Goal: Task Accomplishment & Management: Complete application form

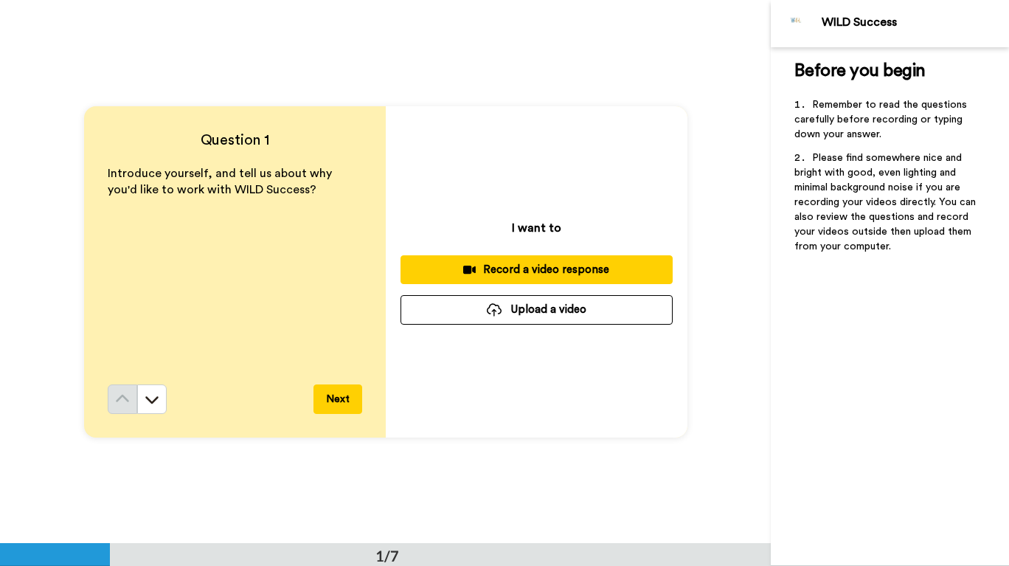
click at [576, 271] on div "Record a video response" at bounding box center [536, 269] width 249 height 15
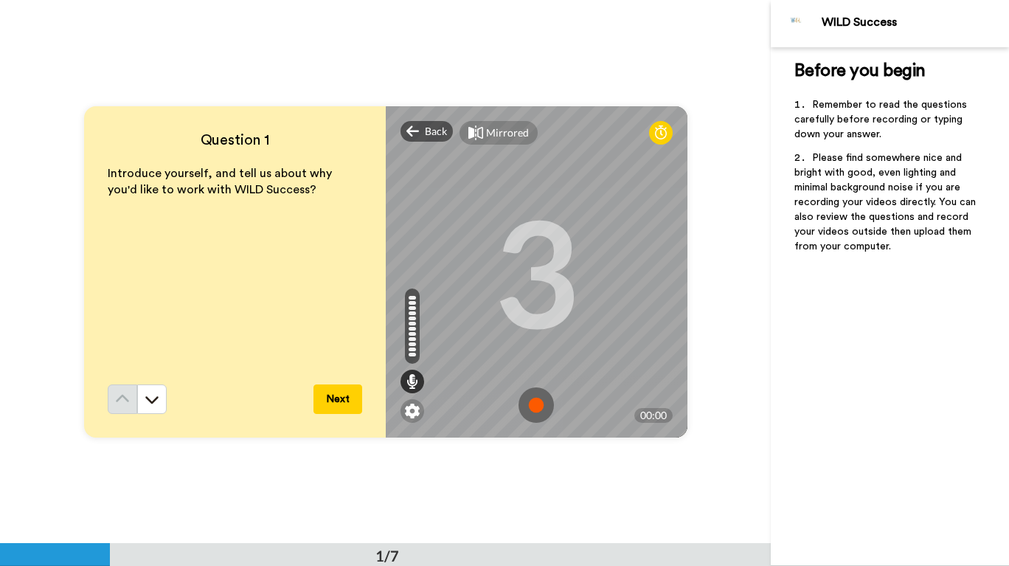
click at [534, 416] on img at bounding box center [535, 404] width 35 height 35
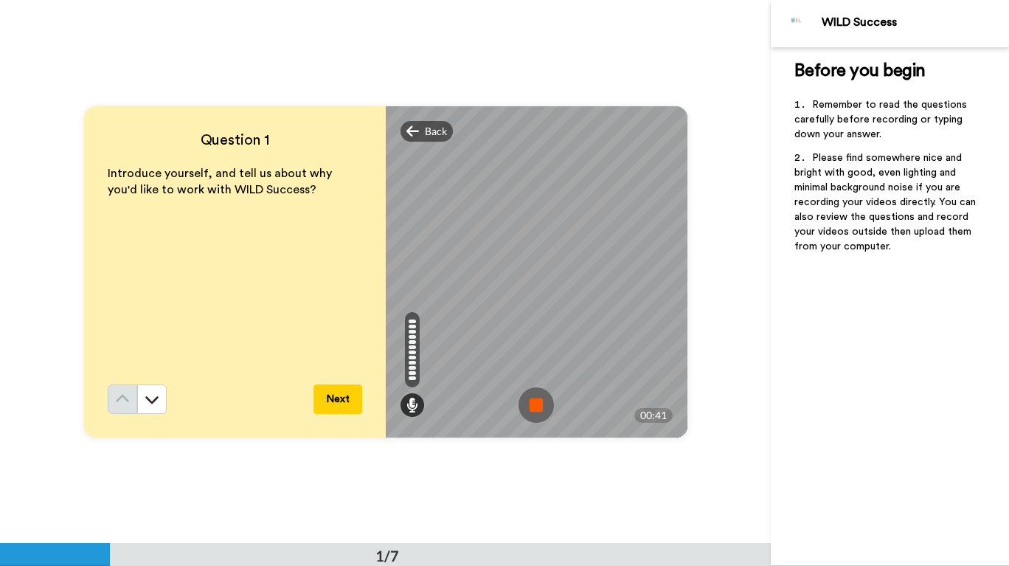
click at [529, 406] on img at bounding box center [535, 404] width 35 height 35
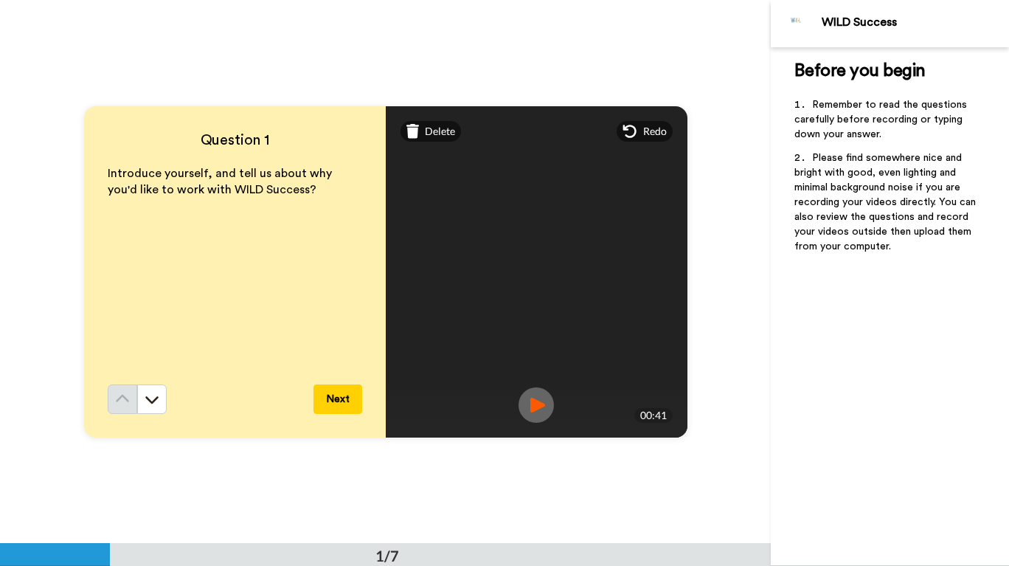
click at [537, 403] on img at bounding box center [535, 404] width 35 height 35
click at [332, 403] on button "Next" at bounding box center [337, 398] width 49 height 29
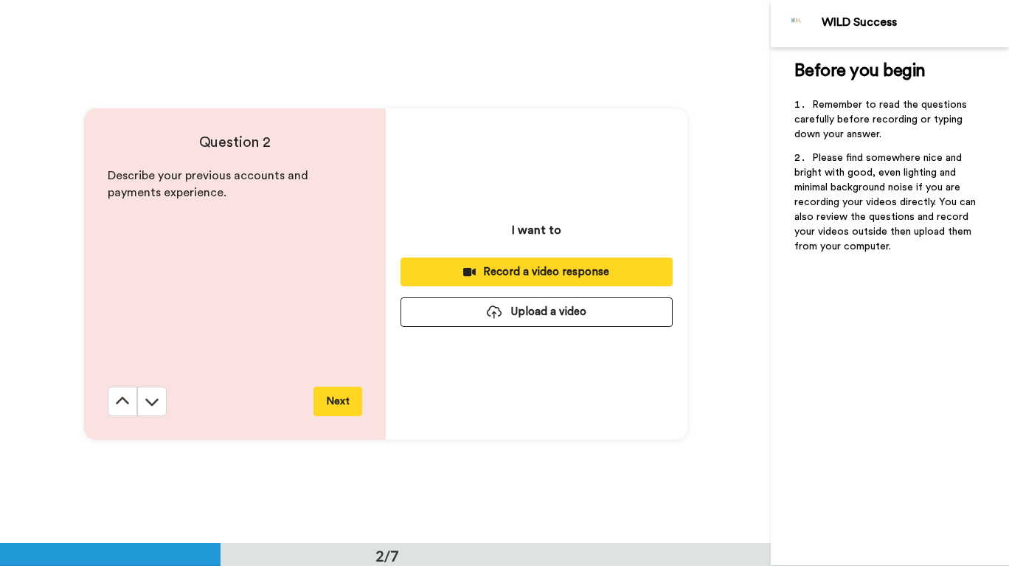
scroll to position [543, 0]
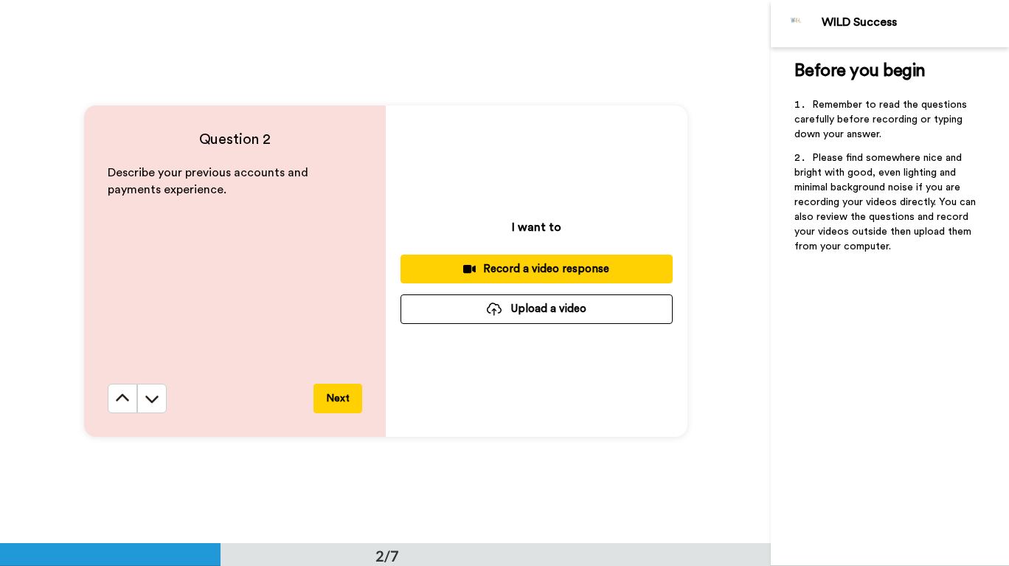
click at [619, 271] on div "Record a video response" at bounding box center [536, 268] width 249 height 15
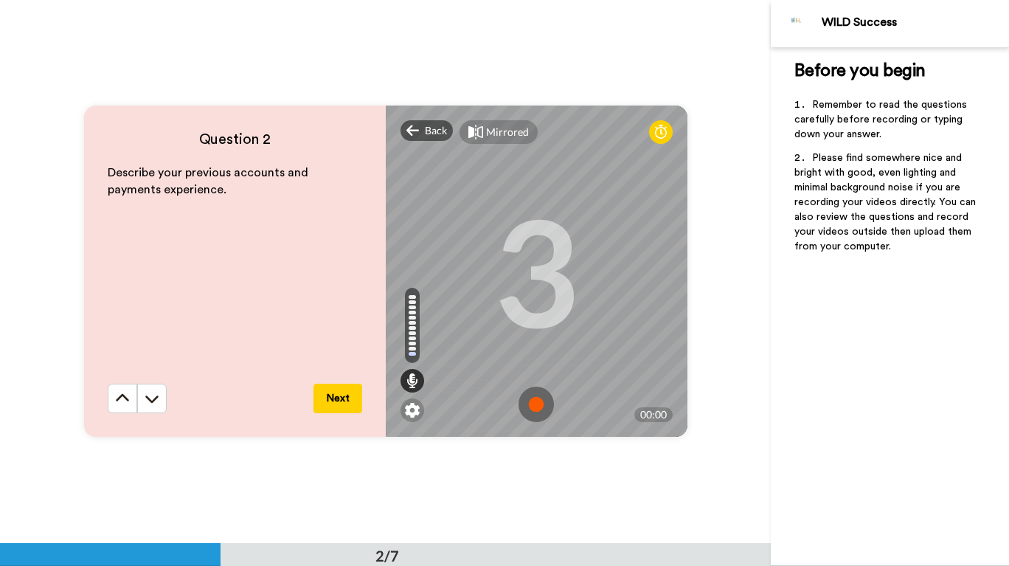
click at [536, 411] on img at bounding box center [535, 403] width 35 height 35
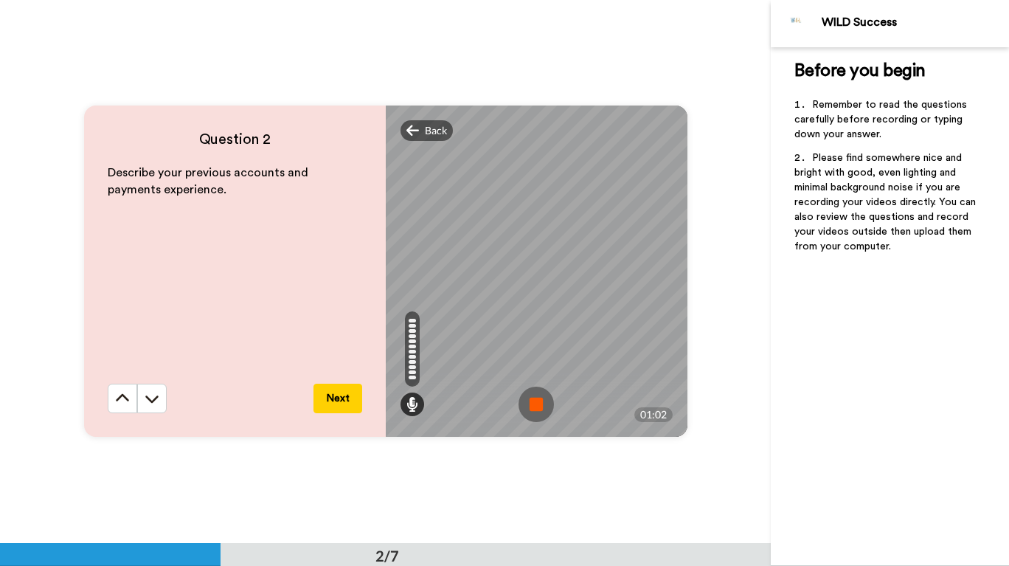
click at [529, 416] on img at bounding box center [535, 403] width 35 height 35
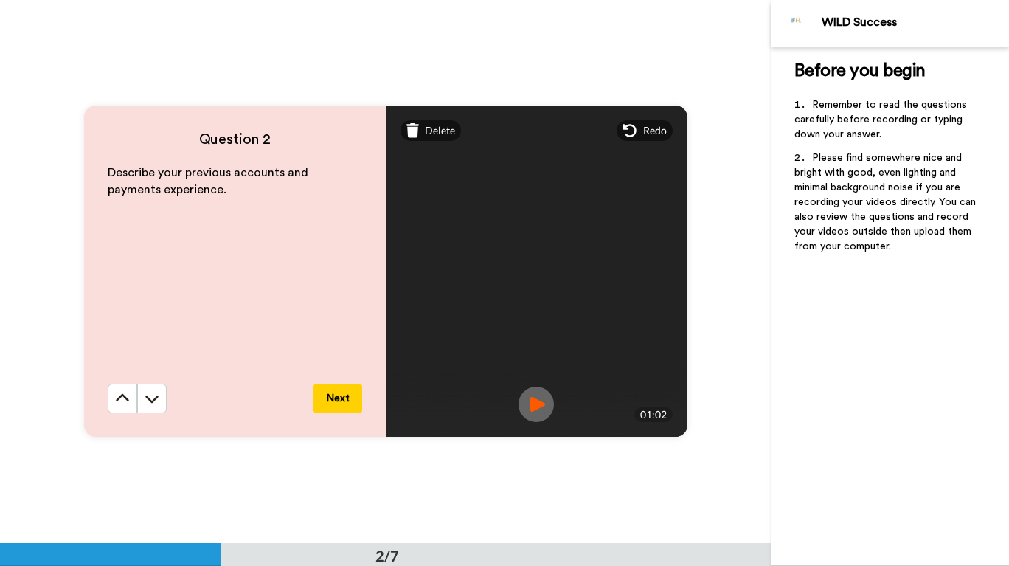
click at [537, 400] on img at bounding box center [535, 403] width 35 height 35
click at [414, 128] on icon at bounding box center [412, 130] width 13 height 15
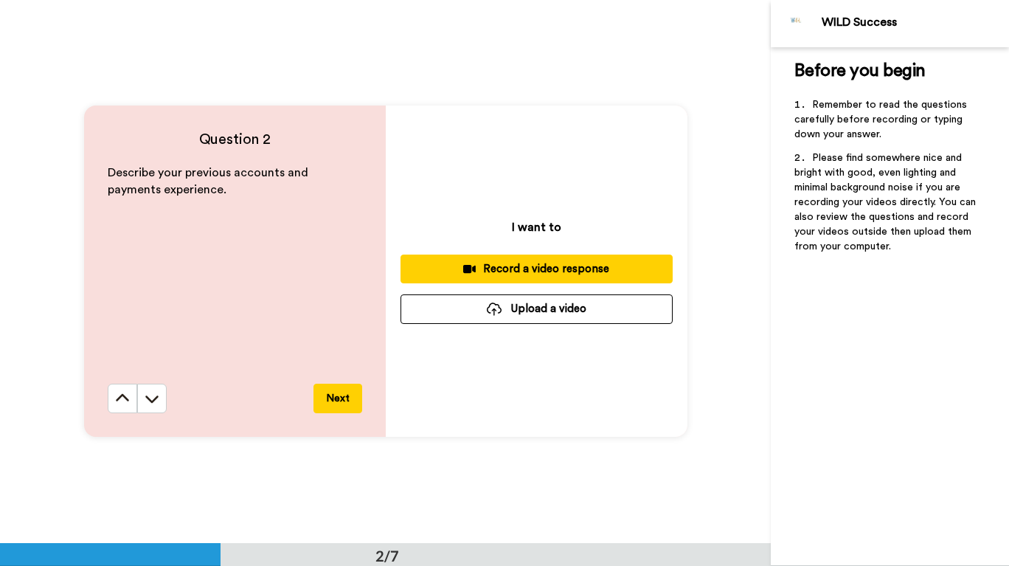
click at [616, 267] on div "Record a video response" at bounding box center [536, 268] width 249 height 15
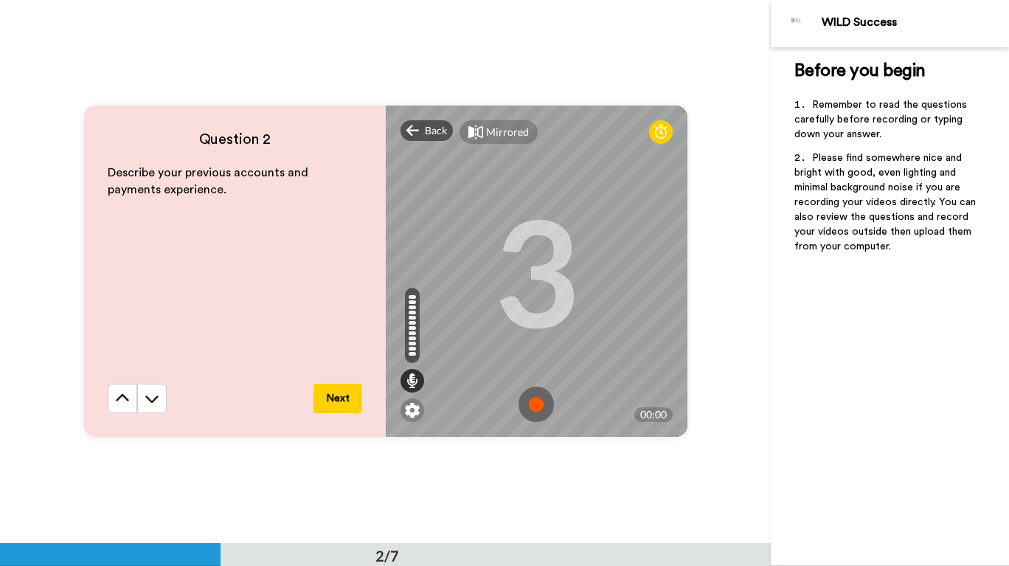
click at [531, 409] on img at bounding box center [535, 403] width 35 height 35
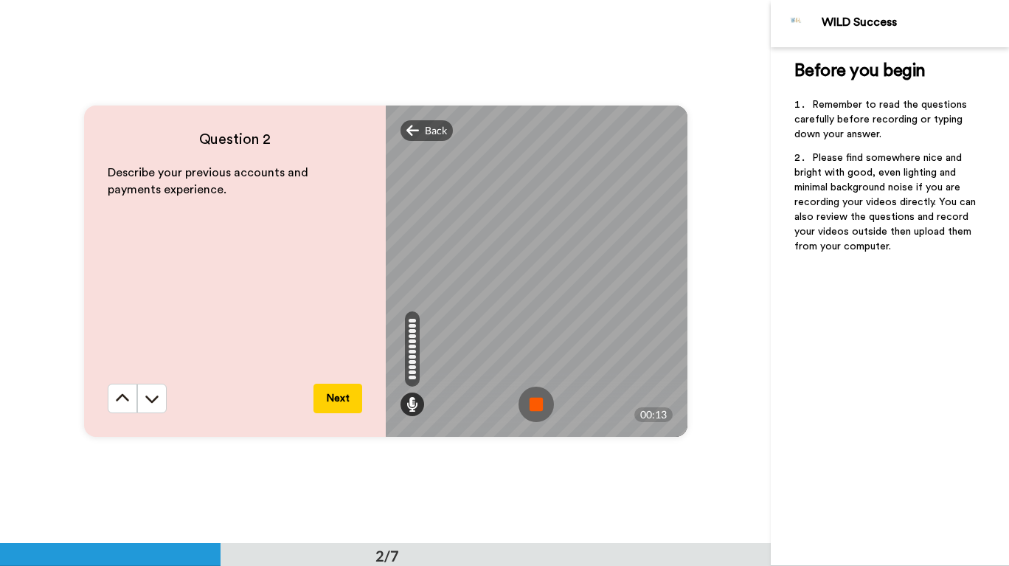
click at [548, 397] on img at bounding box center [535, 403] width 35 height 35
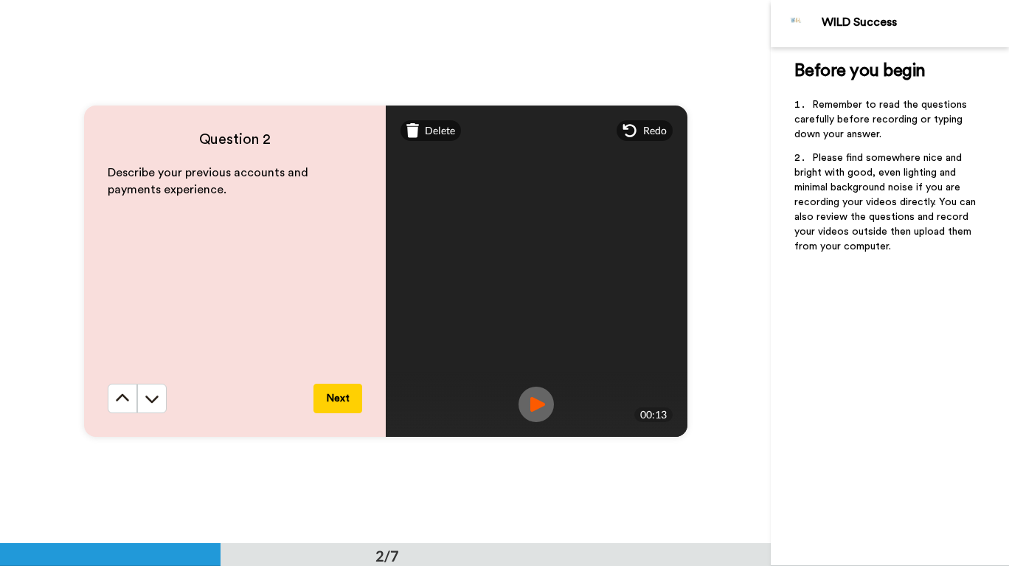
click at [428, 137] on span "Delete" at bounding box center [440, 130] width 30 height 15
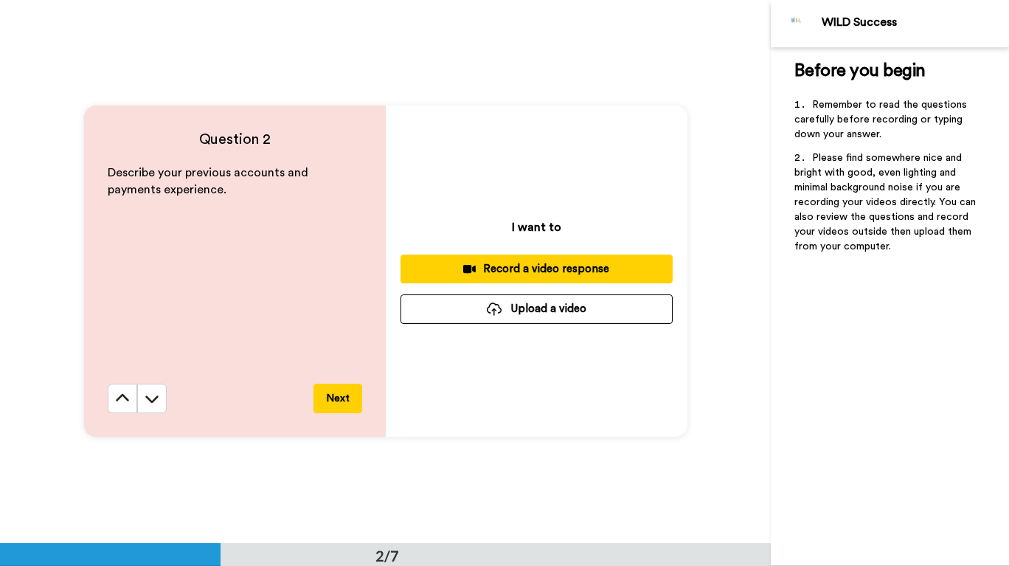
click at [588, 278] on button "Record a video response" at bounding box center [536, 268] width 272 height 29
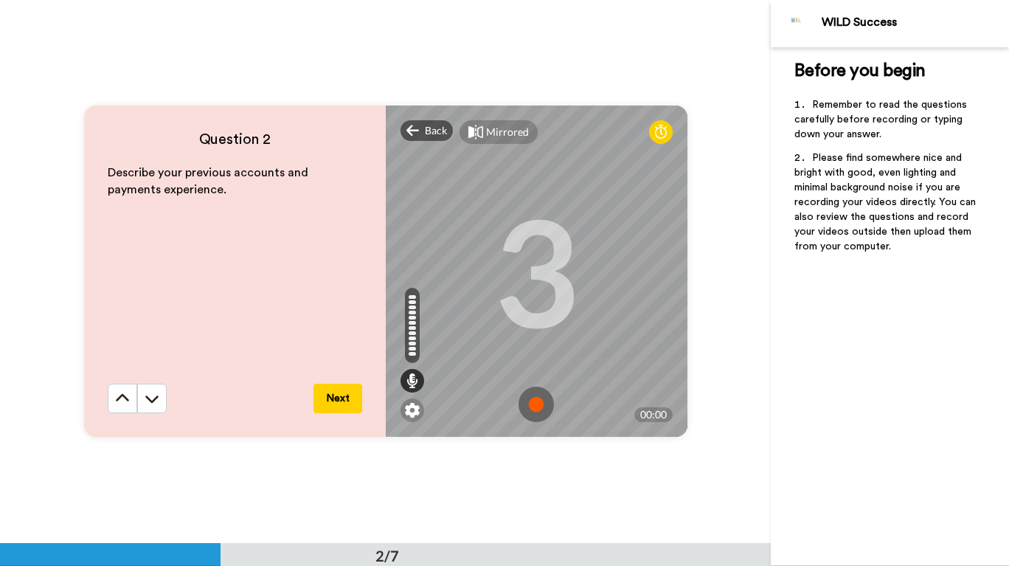
click at [535, 409] on img at bounding box center [535, 403] width 35 height 35
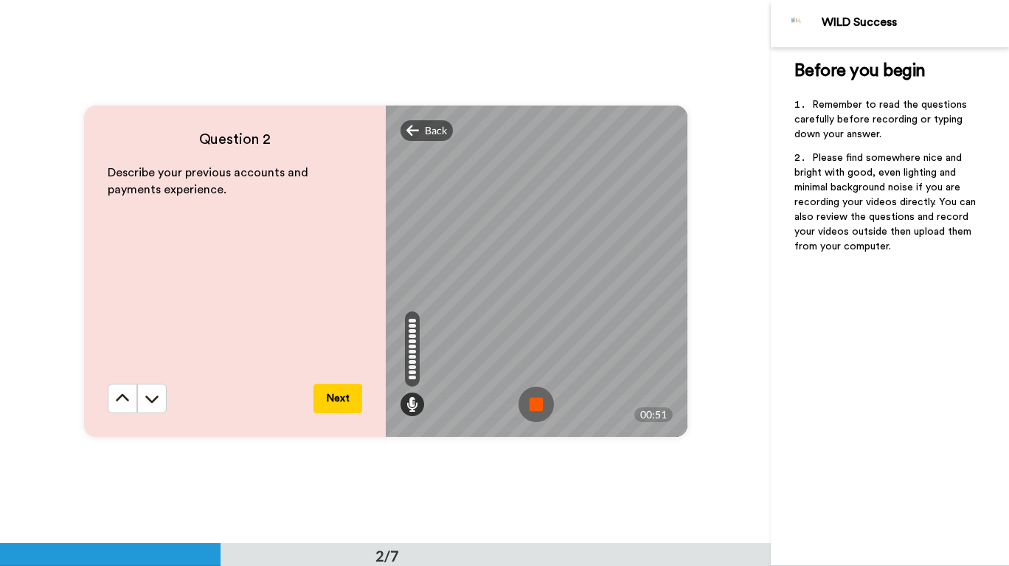
click at [534, 395] on img at bounding box center [535, 403] width 35 height 35
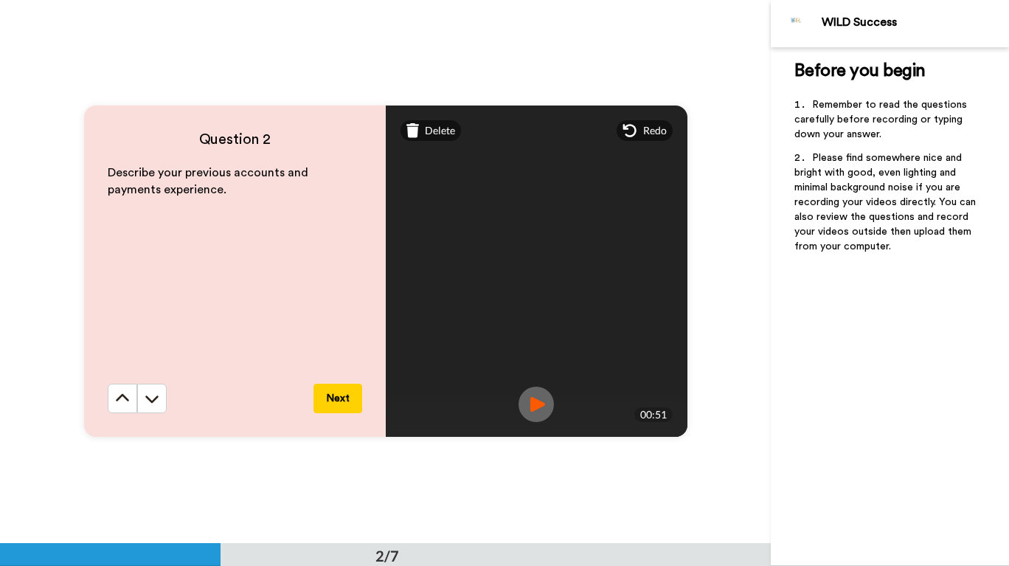
click at [333, 395] on button "Next" at bounding box center [337, 397] width 49 height 29
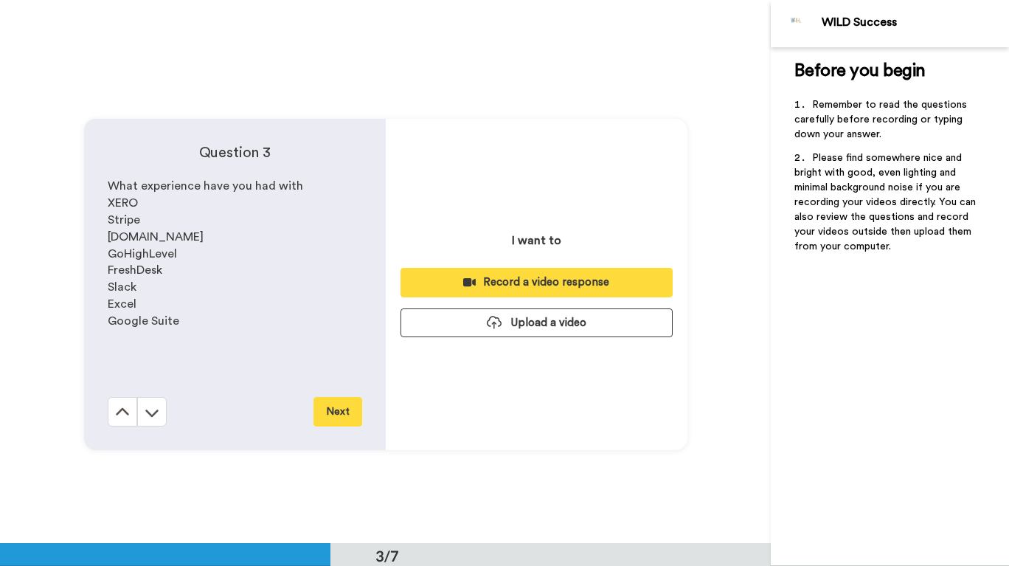
scroll to position [1086, 0]
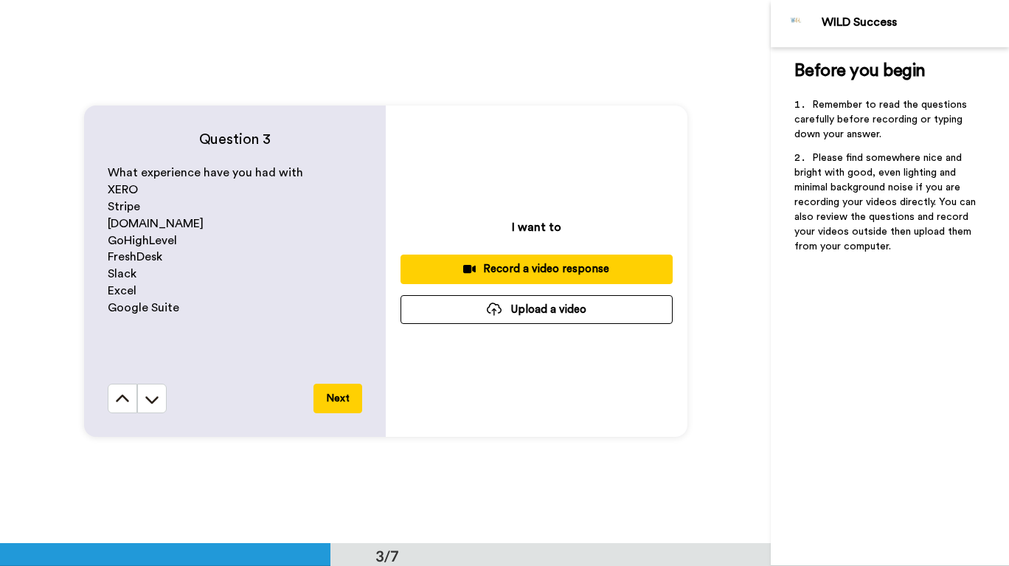
click at [619, 266] on div "Record a video response" at bounding box center [536, 268] width 249 height 15
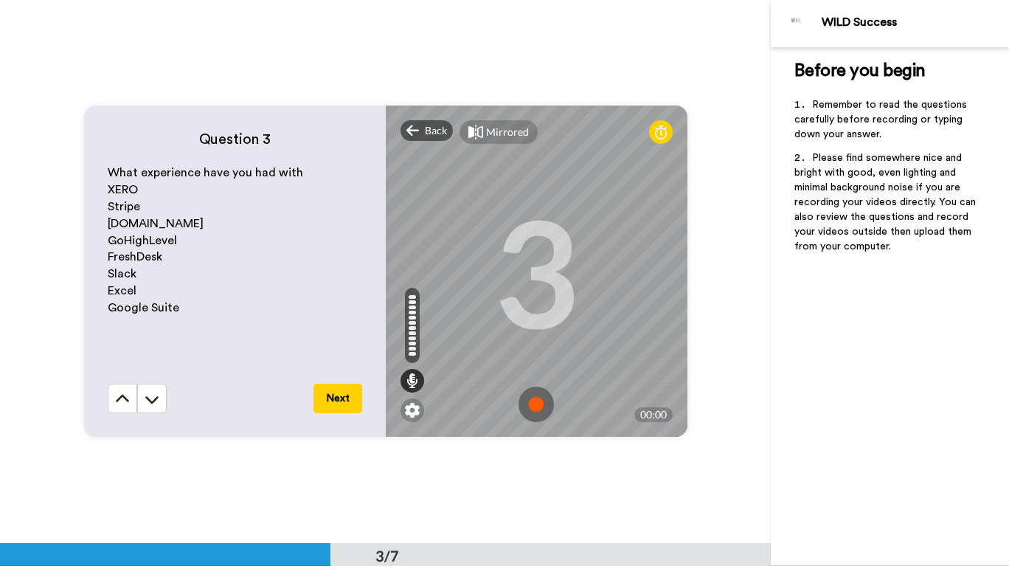
click at [535, 402] on img at bounding box center [535, 403] width 35 height 35
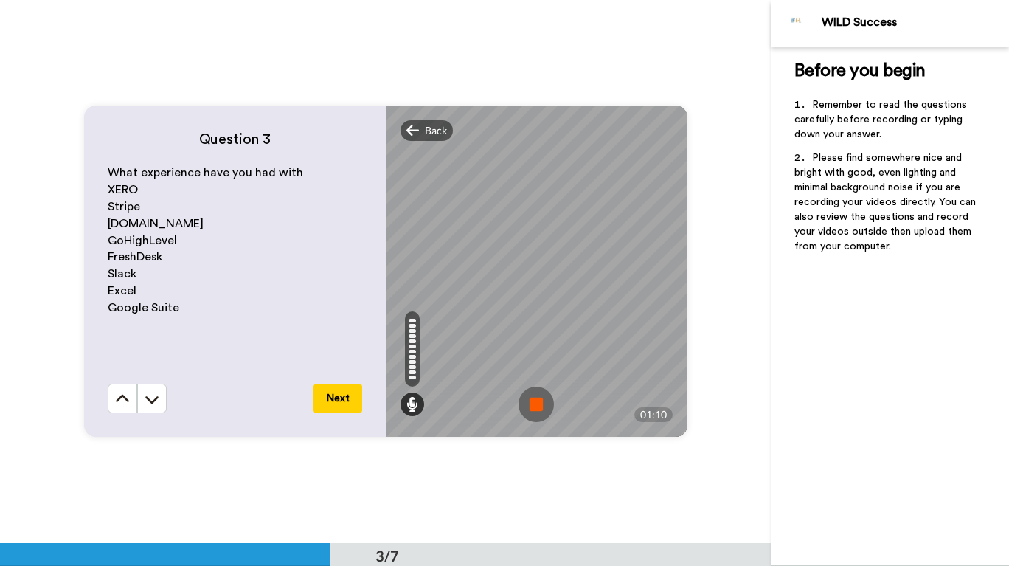
click at [529, 403] on img at bounding box center [535, 403] width 35 height 35
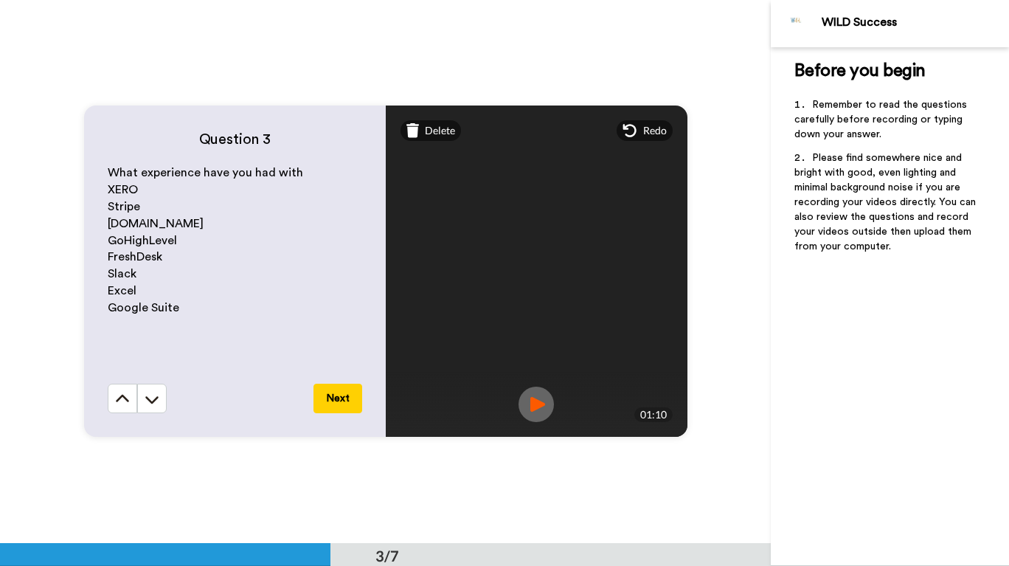
click at [343, 400] on button "Next" at bounding box center [337, 397] width 49 height 29
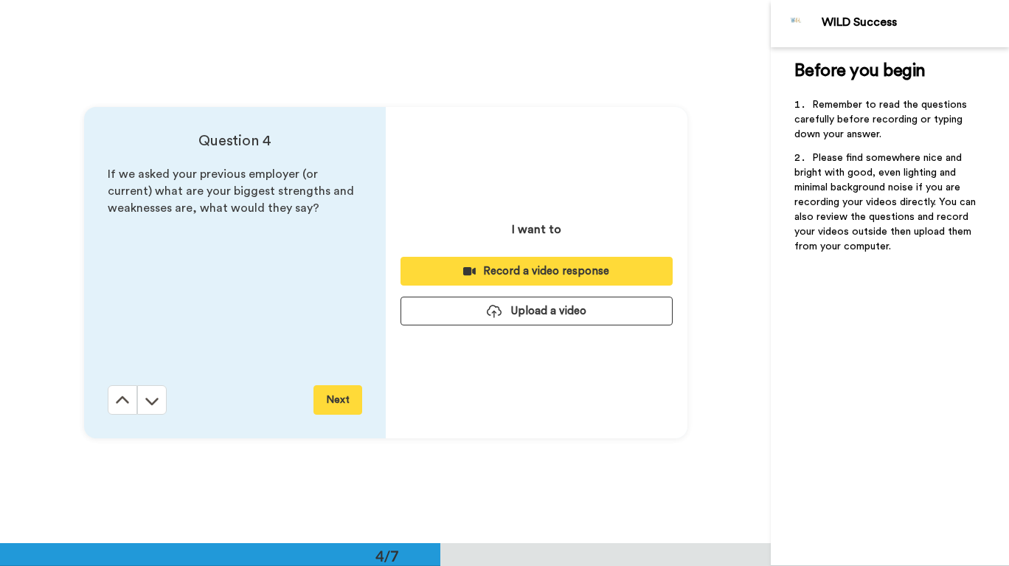
scroll to position [1629, 0]
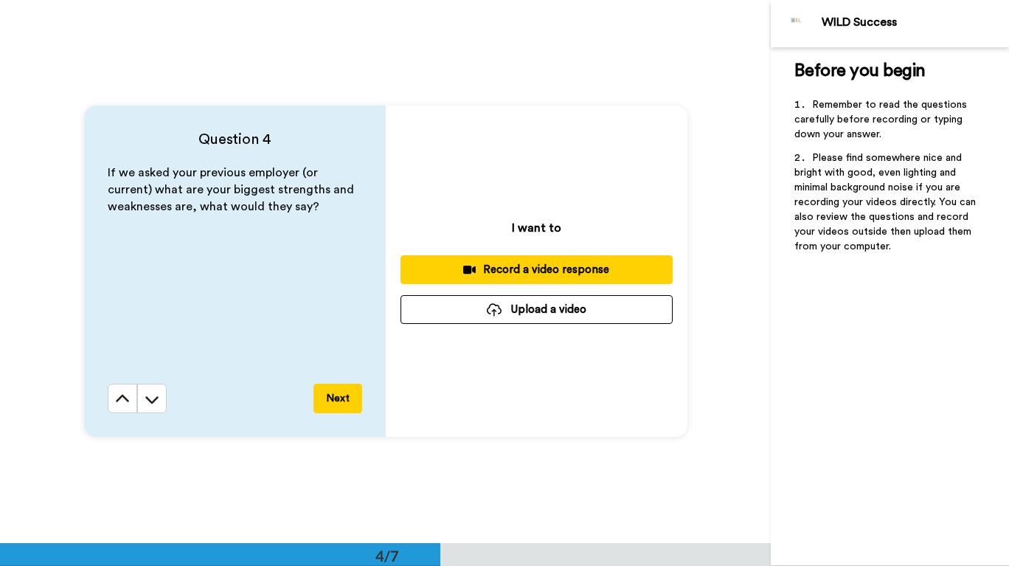
click at [625, 280] on button "Record a video response" at bounding box center [536, 269] width 272 height 29
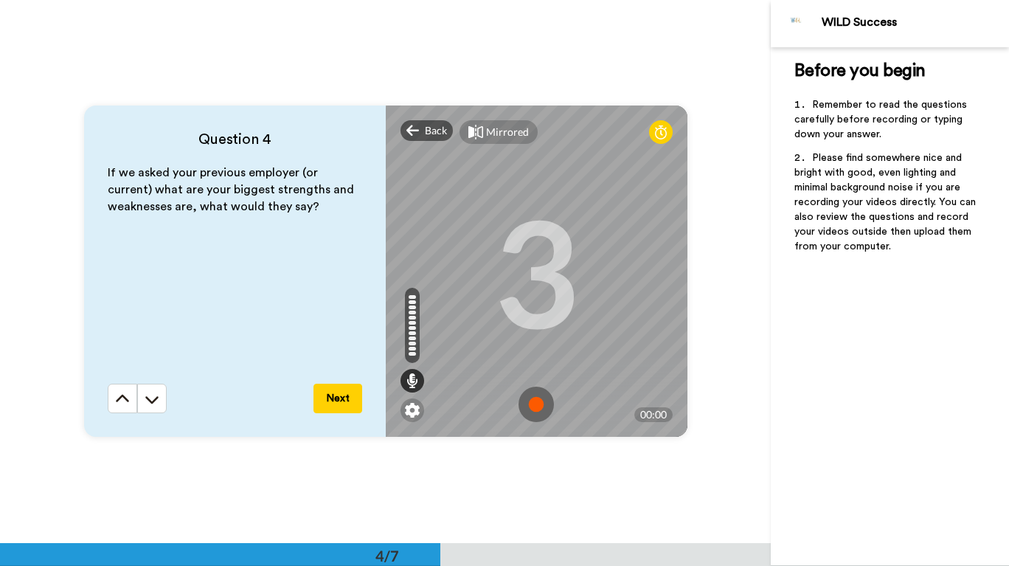
click at [535, 410] on img at bounding box center [535, 403] width 35 height 35
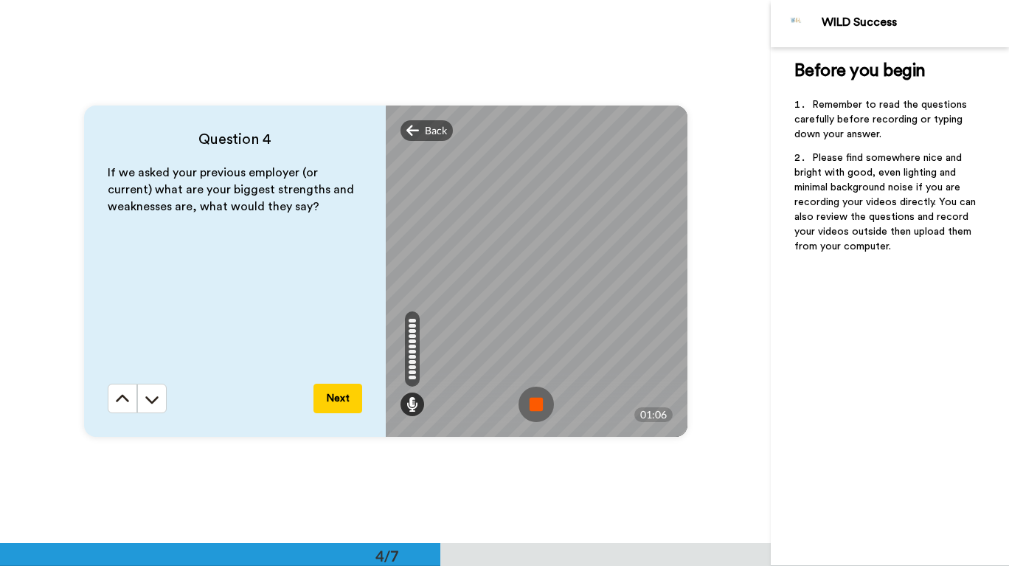
click at [535, 406] on img at bounding box center [535, 403] width 35 height 35
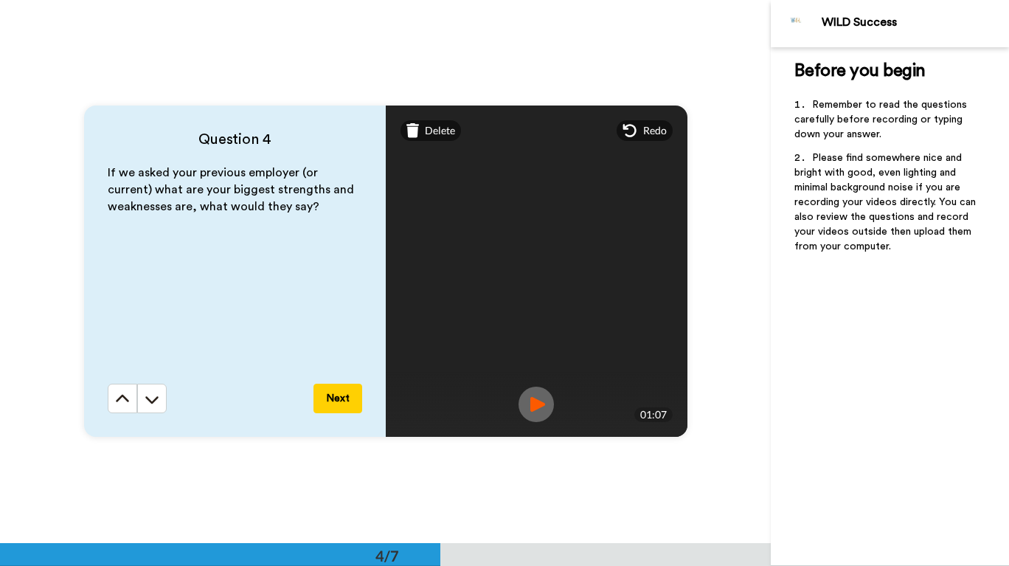
click at [343, 391] on button "Next" at bounding box center [337, 397] width 49 height 29
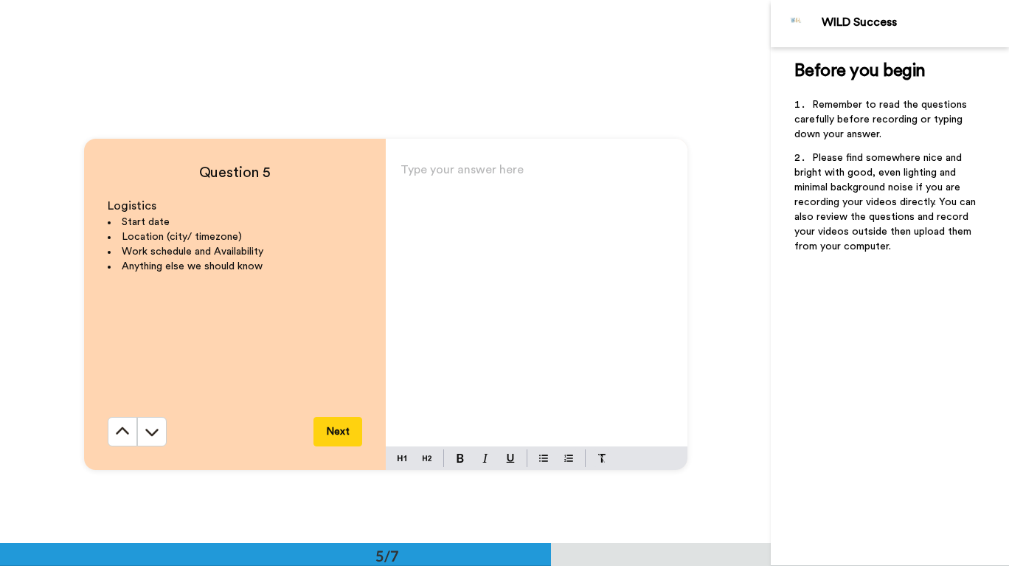
scroll to position [2172, 0]
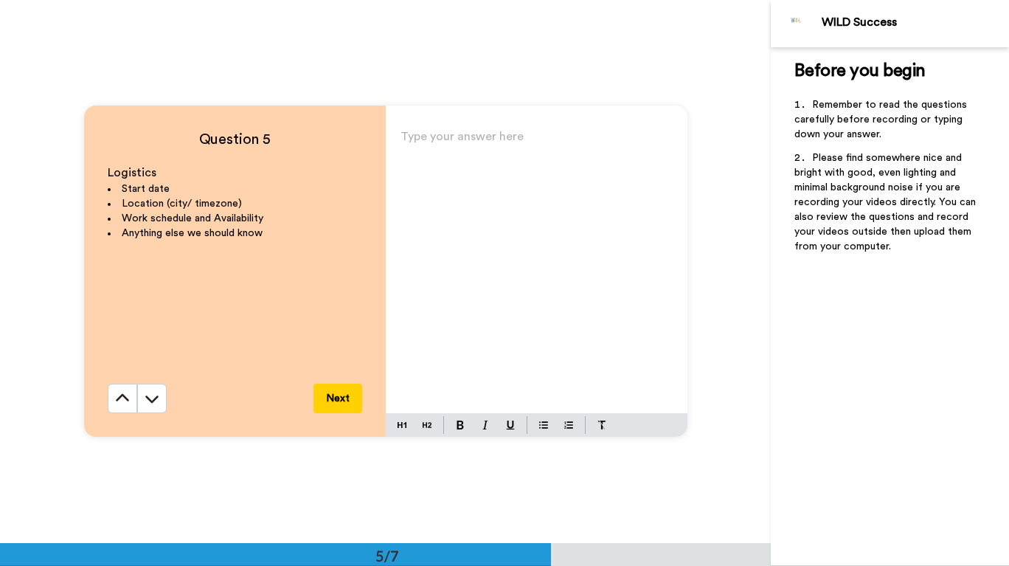
click at [120, 402] on icon at bounding box center [122, 398] width 15 height 15
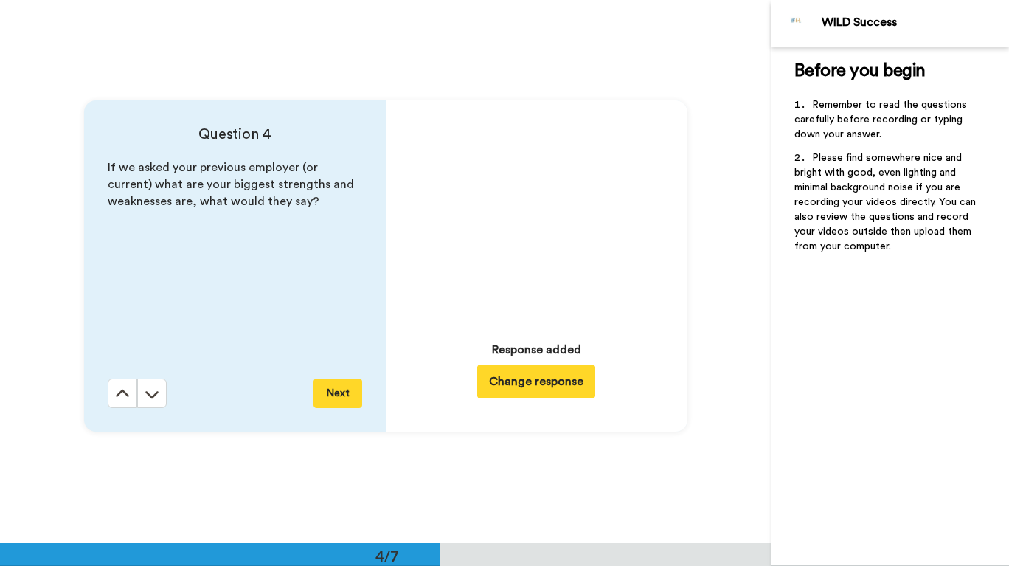
scroll to position [1629, 0]
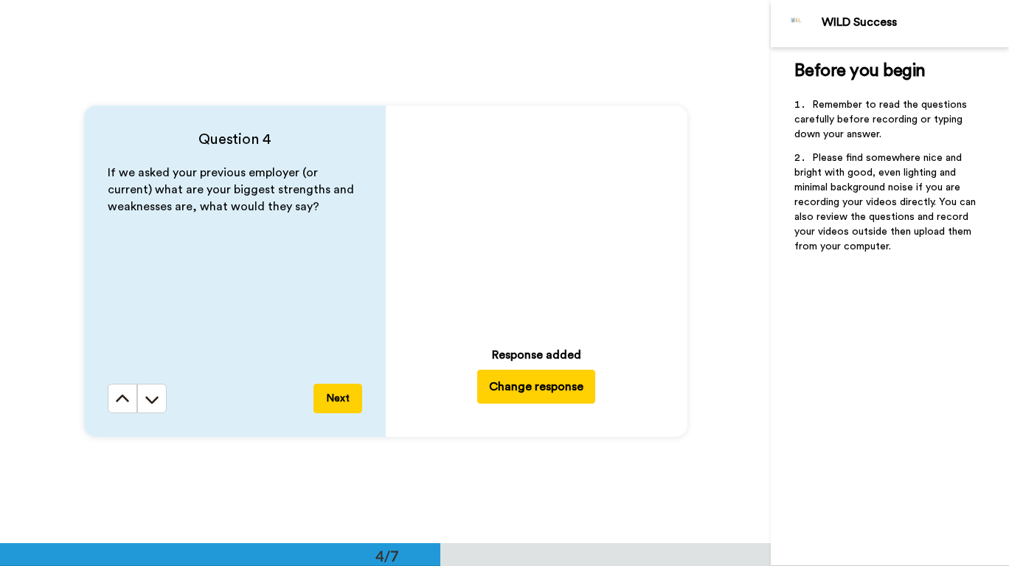
click at [559, 392] on button "Change response" at bounding box center [536, 386] width 118 height 34
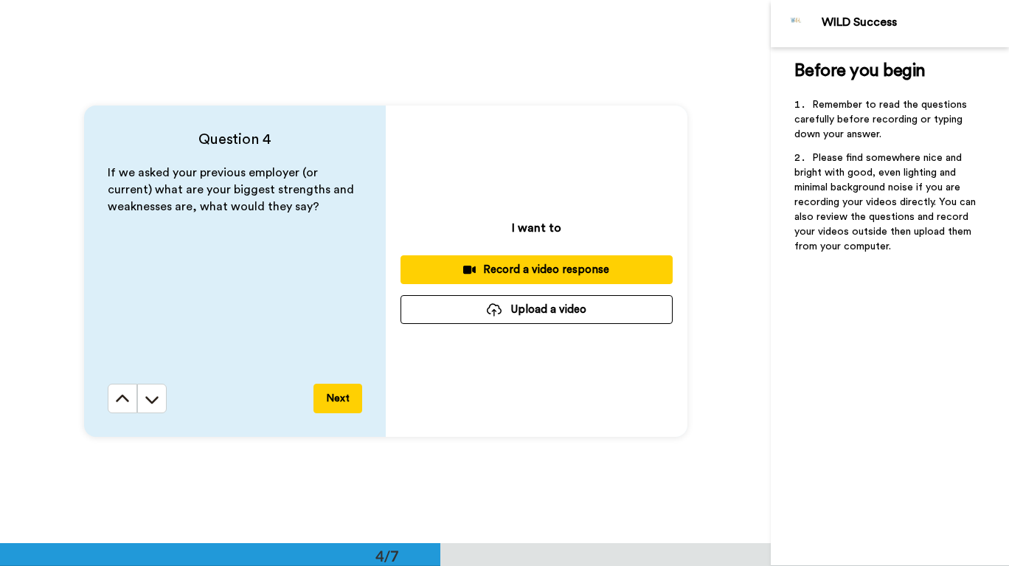
click at [597, 273] on div "Record a video response" at bounding box center [536, 269] width 249 height 15
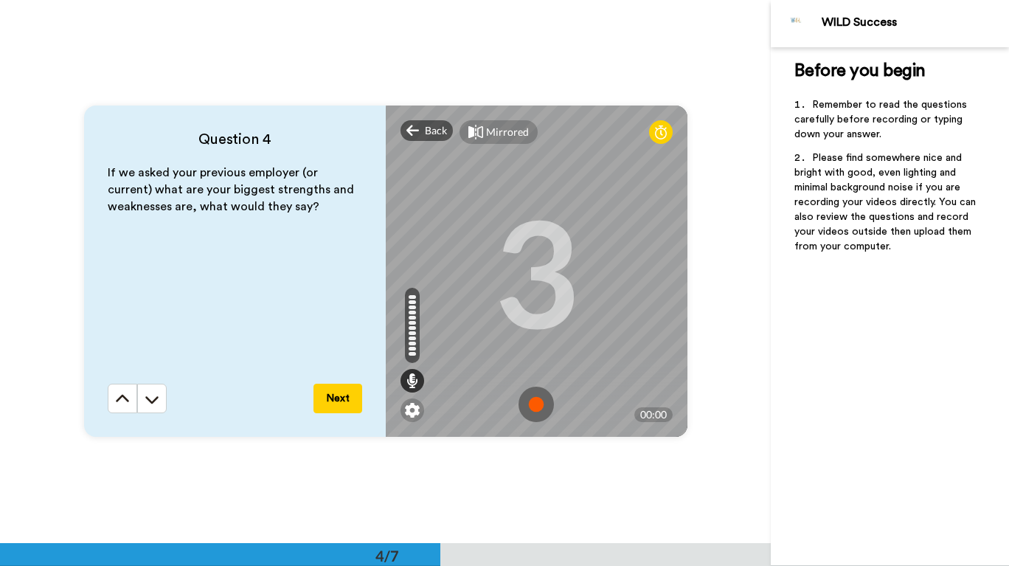
click at [536, 411] on img at bounding box center [535, 403] width 35 height 35
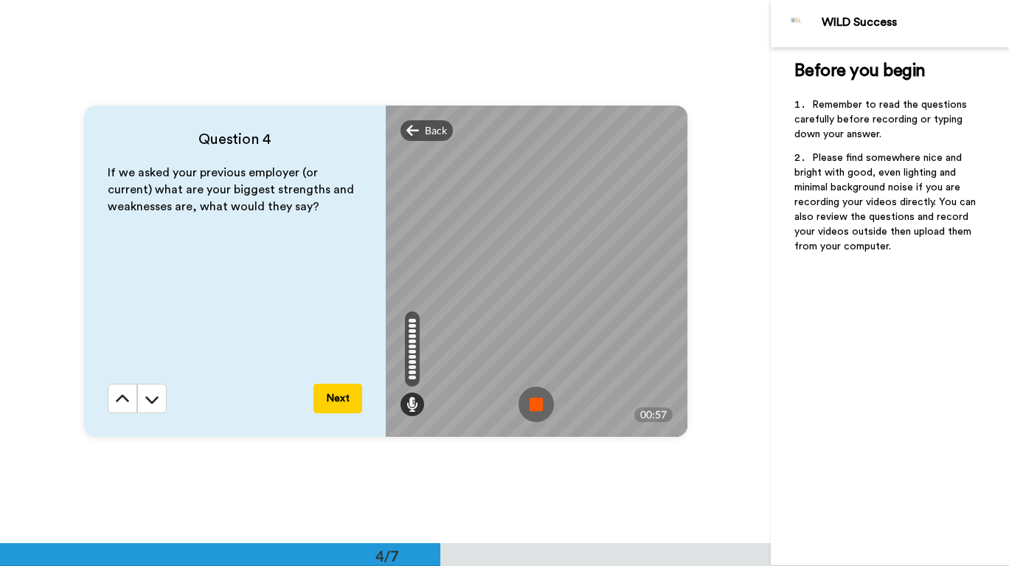
click at [536, 402] on img at bounding box center [535, 403] width 35 height 35
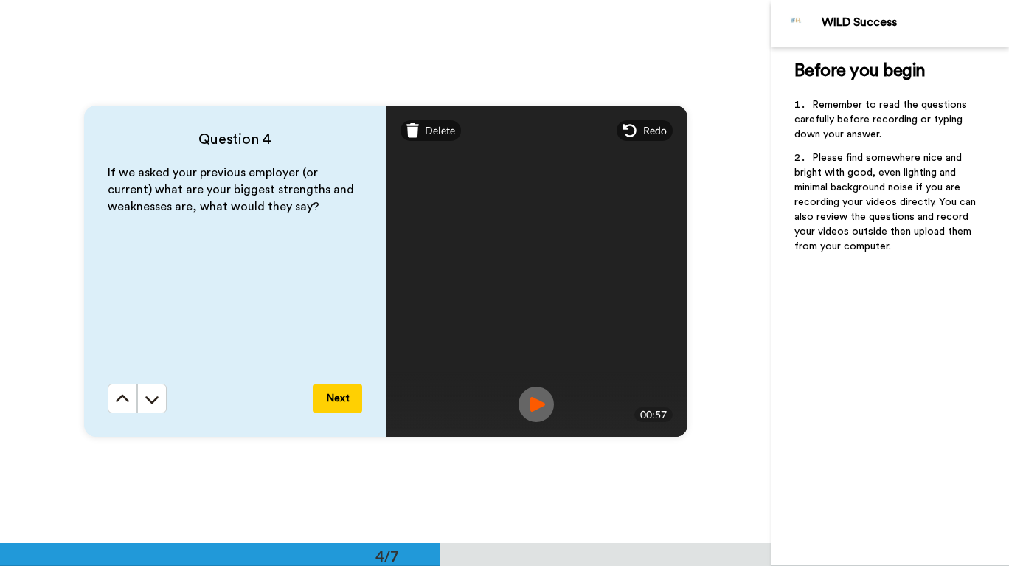
click at [331, 406] on button "Next" at bounding box center [337, 397] width 49 height 29
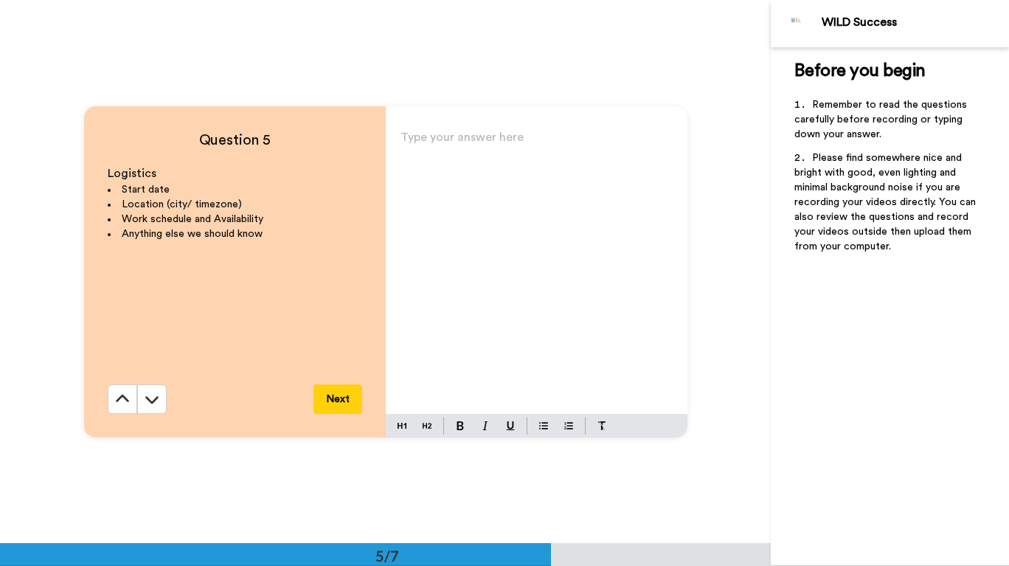
scroll to position [2172, 0]
click at [513, 266] on div "Type your answer here ﻿" at bounding box center [537, 269] width 302 height 287
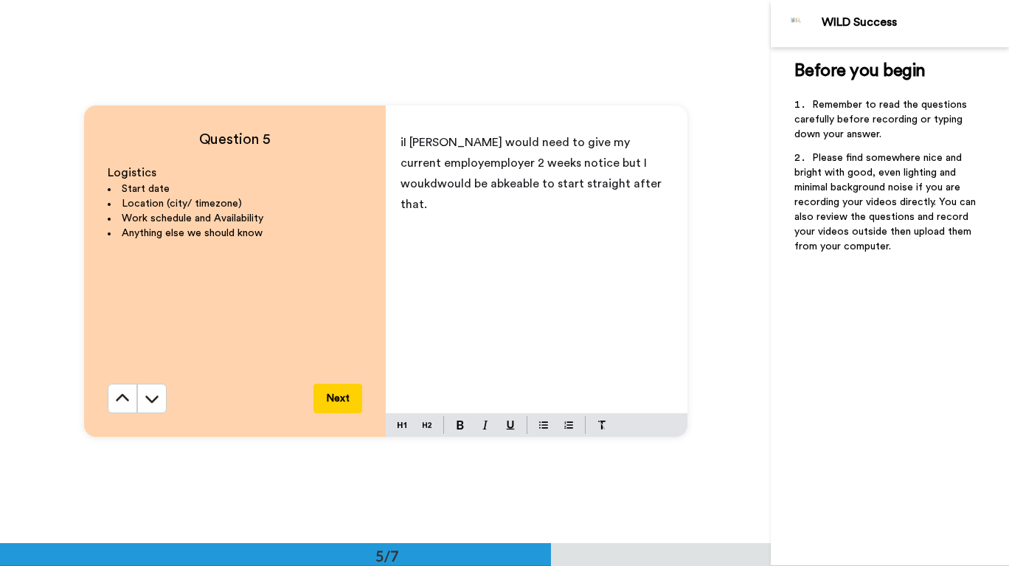
click at [451, 184] on span "iI [PERSON_NAME] would need to give my current employemployer 2 weeks notice bu…" at bounding box center [532, 173] width 264 height 74
click at [633, 170] on p "[PERSON_NAME] would need to give my current employemployer 2 weeks notice but I…" at bounding box center [536, 163] width 272 height 62
click at [650, 167] on span "iI [PERSON_NAME] would need to give my current employemployer 2 weeks notice bu…" at bounding box center [524, 162] width 249 height 53
click at [409, 142] on span "[PERSON_NAME] would need to give my current employemployer 2 weeks notice but I…" at bounding box center [533, 162] width 267 height 53
click at [440, 145] on span "I [PERSON_NAME] would need to give my current employemployer 2 weeks notice but…" at bounding box center [536, 162] width 273 height 53
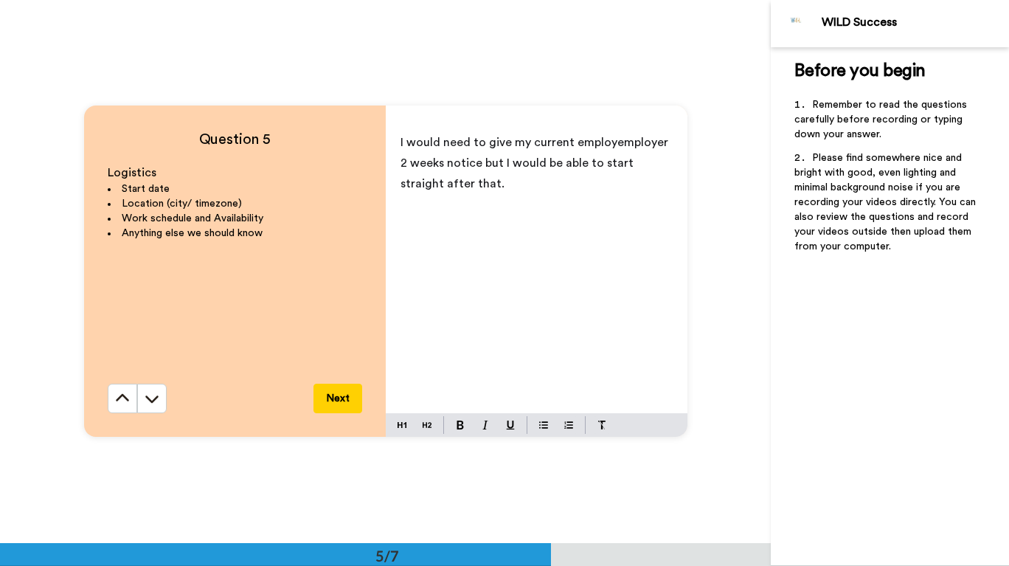
click at [645, 142] on span "I would need to give my current employemployer 2 weeks notice but I would be ab…" at bounding box center [535, 162] width 271 height 53
click at [602, 215] on div "I would need to give my current employer 2 weeks notice but I would be able to …" at bounding box center [537, 269] width 302 height 287
click at [403, 204] on span "i live in [GEOGRAPHIC_DATA]. AEST" at bounding box center [497, 204] width 195 height 12
click at [569, 219] on div "I would need to give my current employer 2 weeks notice but I would be able to …" at bounding box center [537, 269] width 302 height 287
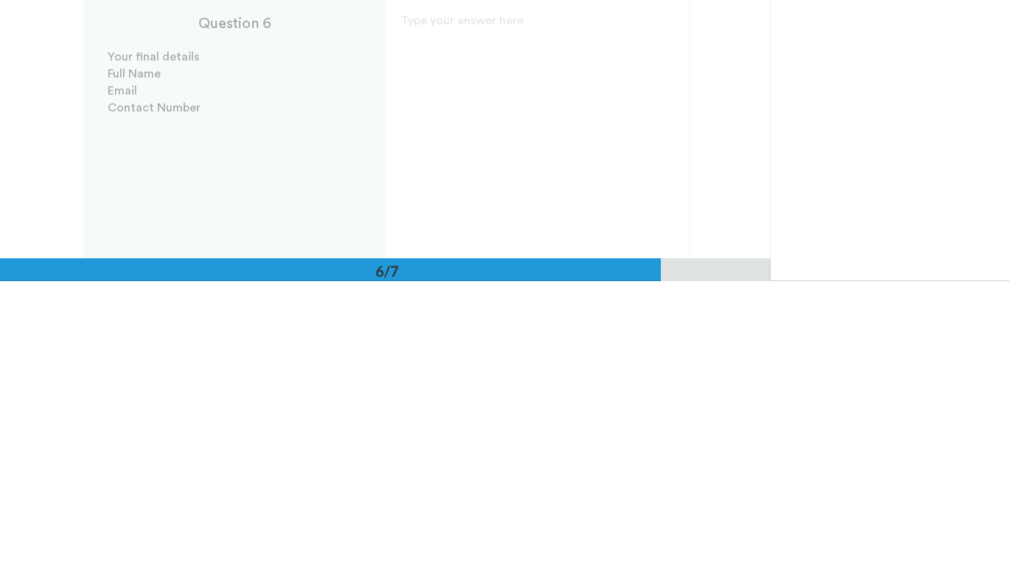
click at [510, 535] on div "Question 6 Your final details Full Name Email Contact Number Next Type your ans…" at bounding box center [385, 439] width 771 height 543
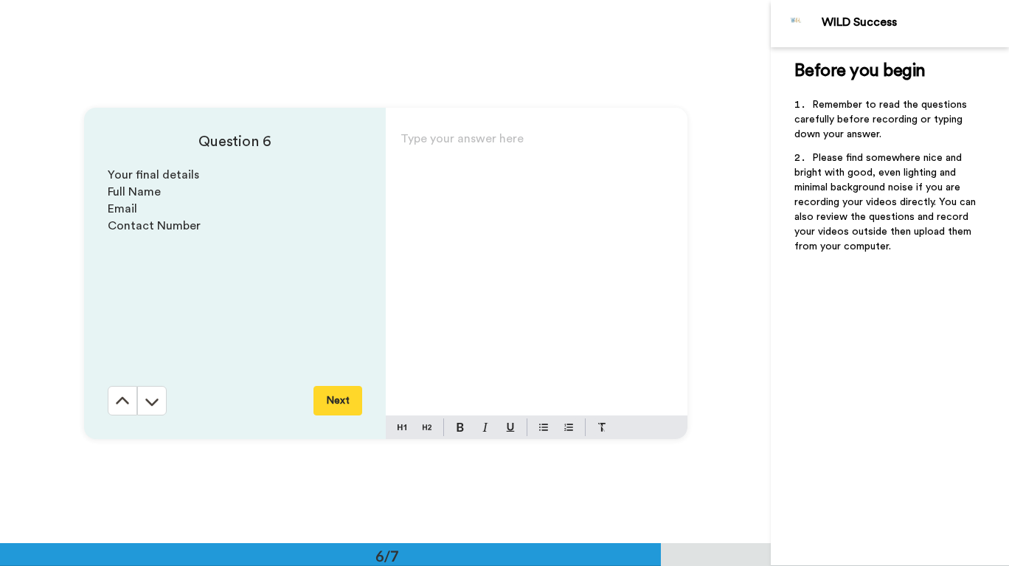
scroll to position [2715, 0]
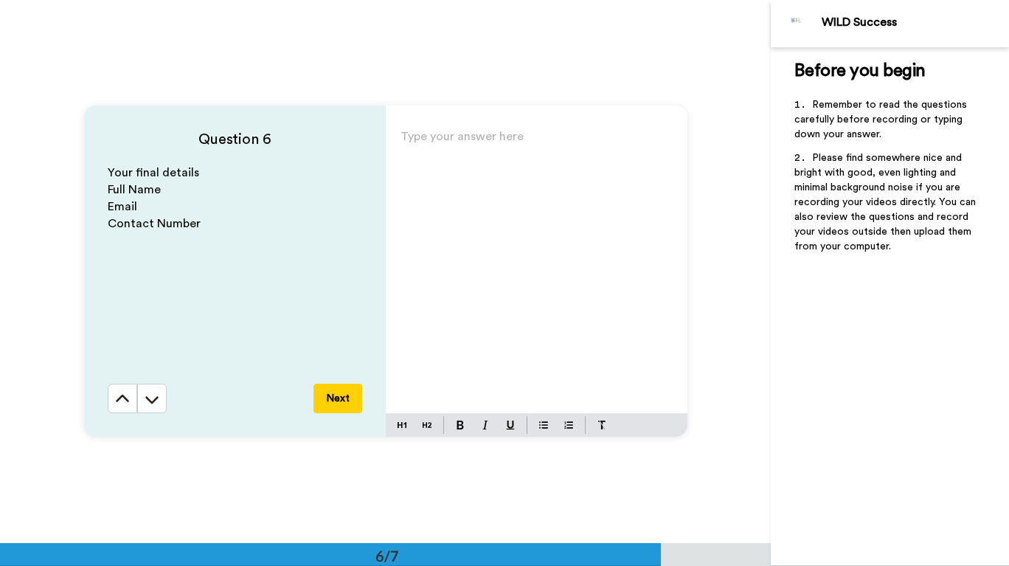
click at [132, 407] on button at bounding box center [122, 397] width 29 height 29
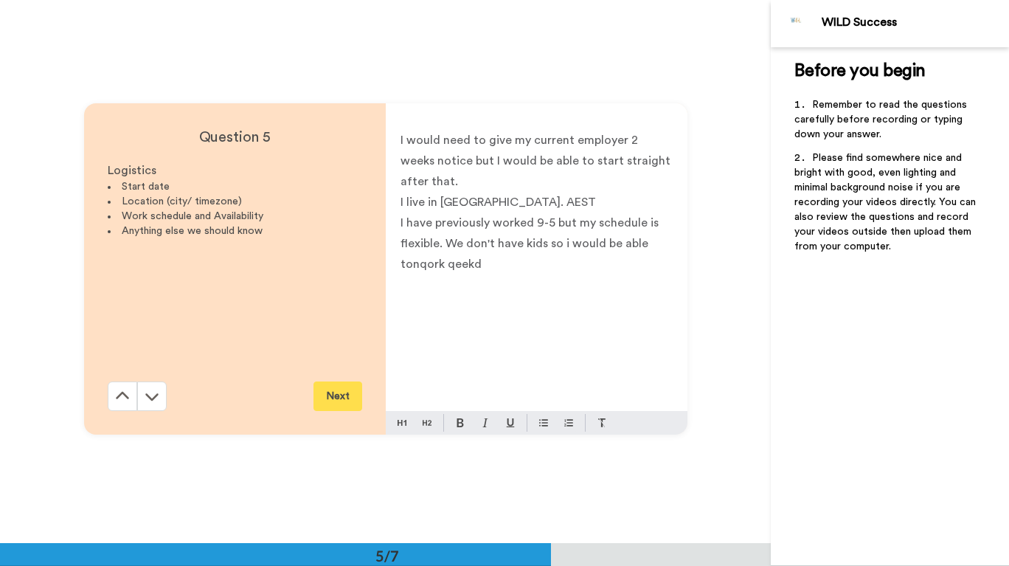
scroll to position [2172, 0]
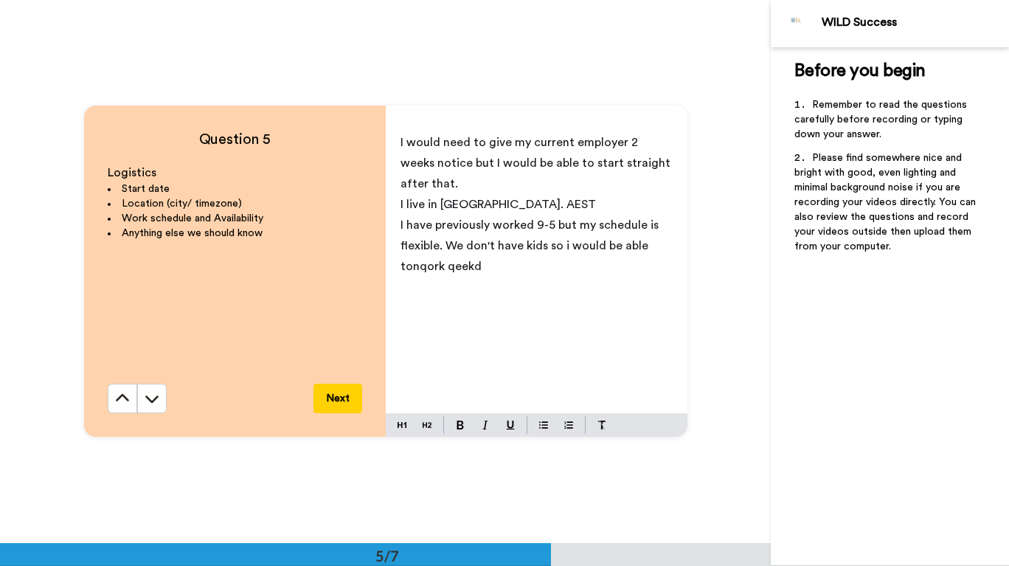
click at [569, 296] on div "I would need to give my current employer 2 weeks notice but I would be able to …" at bounding box center [537, 269] width 302 height 287
click at [565, 247] on span "I have previously worked 9-5 but my schedule is flexible. We don't have kids so…" at bounding box center [533, 245] width 266 height 53
click at [341, 400] on button "Next" at bounding box center [337, 397] width 49 height 29
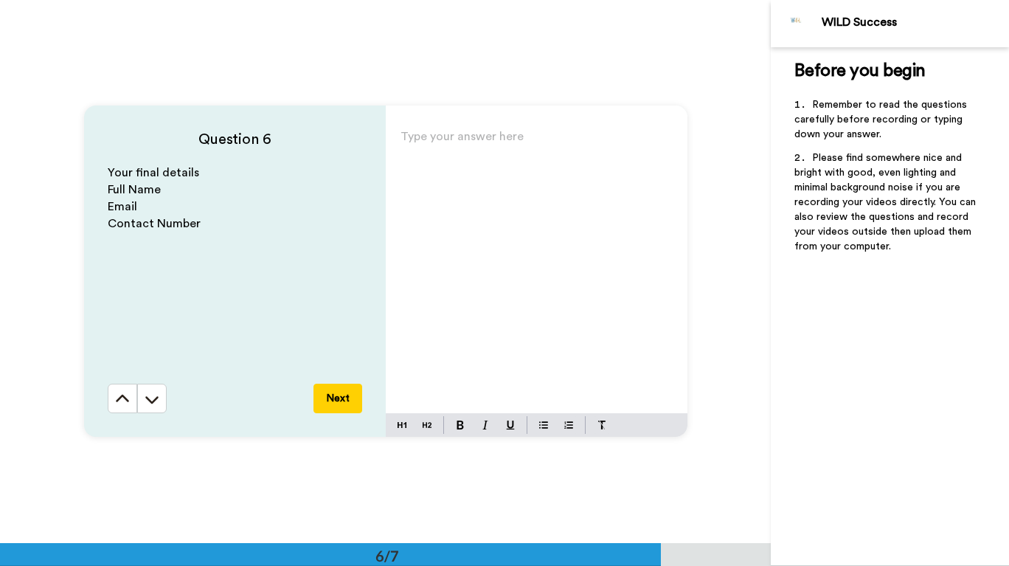
click at [108, 407] on button at bounding box center [122, 397] width 29 height 29
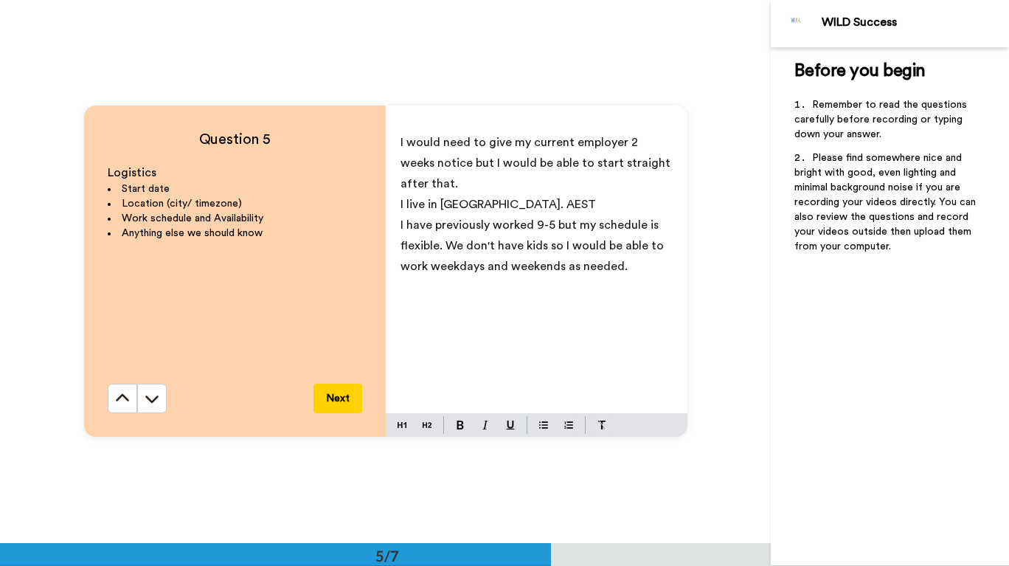
click at [334, 398] on button "Next" at bounding box center [337, 397] width 49 height 29
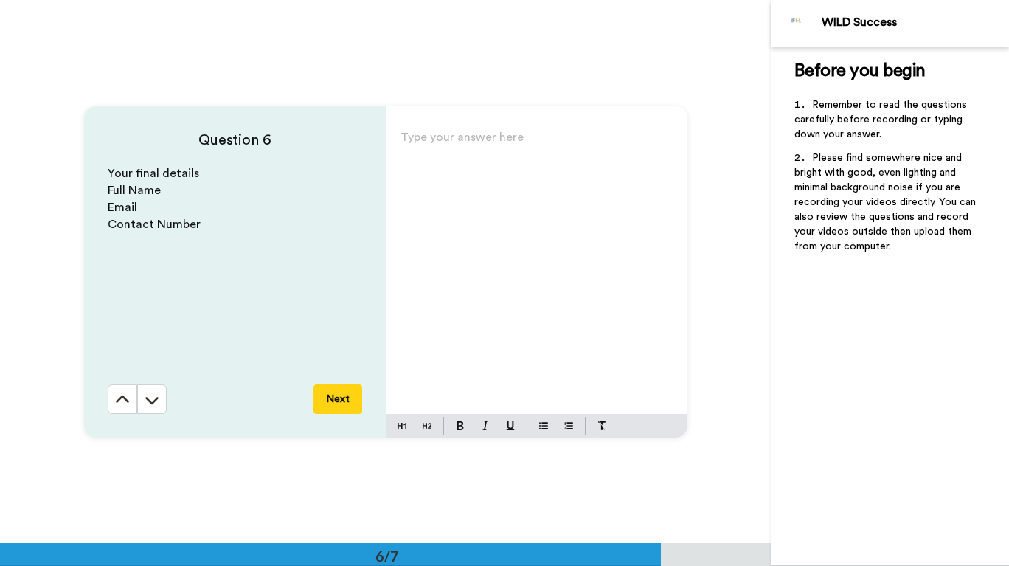
scroll to position [2715, 0]
click at [509, 234] on div "Type your answer here ﻿" at bounding box center [537, 269] width 302 height 287
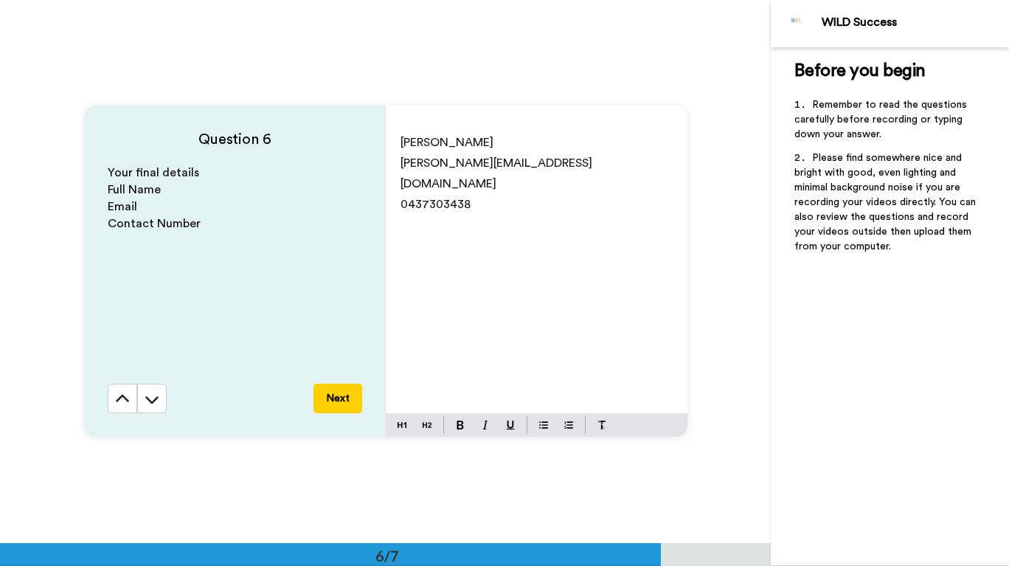
click at [347, 395] on button "Next" at bounding box center [337, 397] width 49 height 29
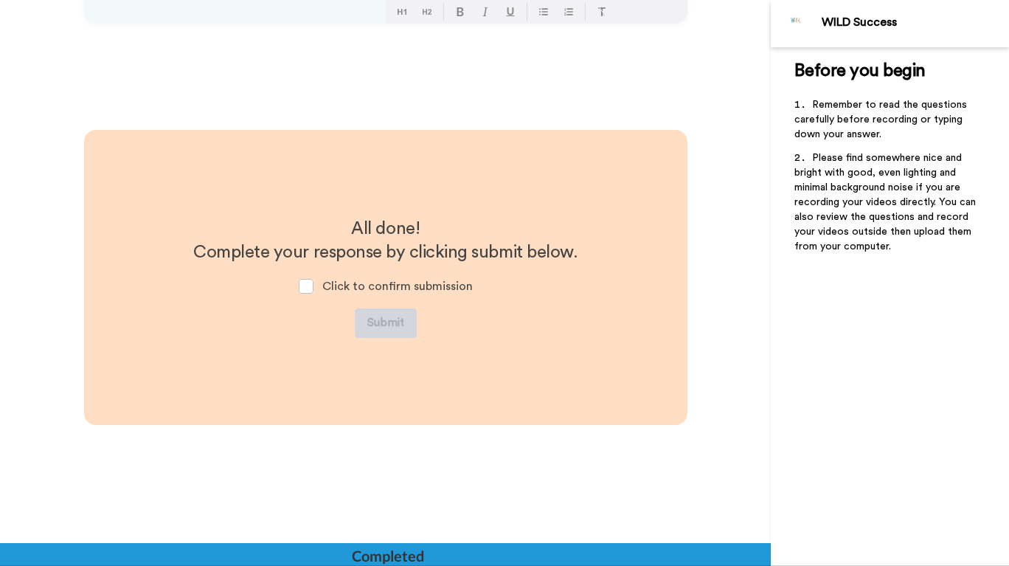
scroll to position [3134, 0]
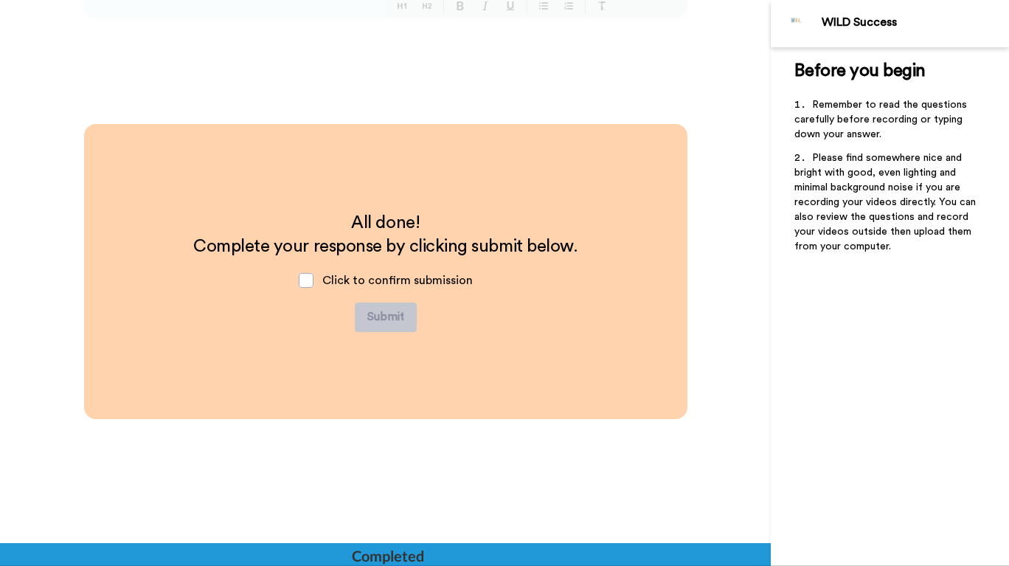
click at [305, 279] on span at bounding box center [306, 280] width 15 height 15
click at [378, 317] on button "Submit" at bounding box center [386, 316] width 62 height 29
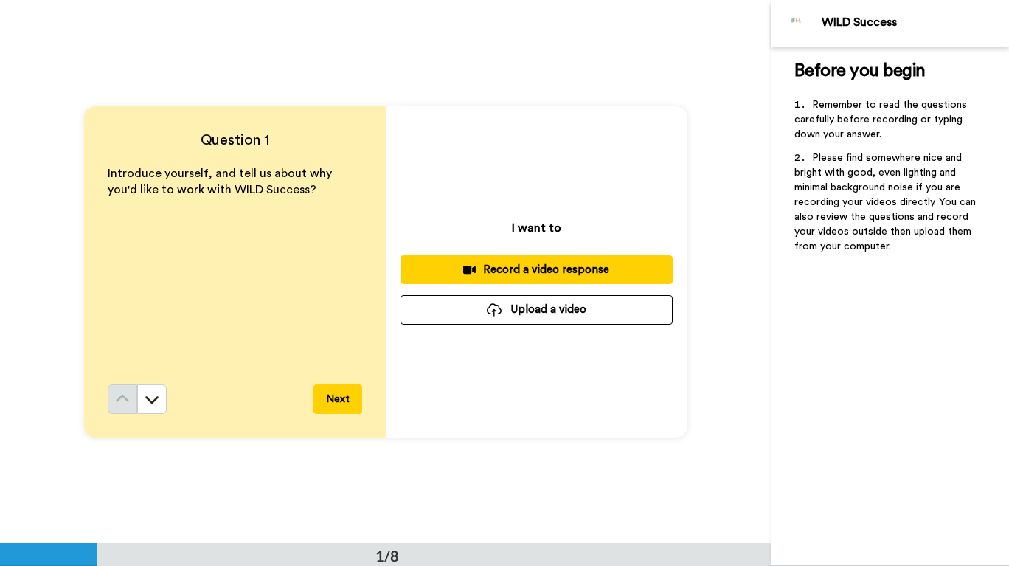
click at [616, 263] on div "Record a video response" at bounding box center [536, 269] width 249 height 15
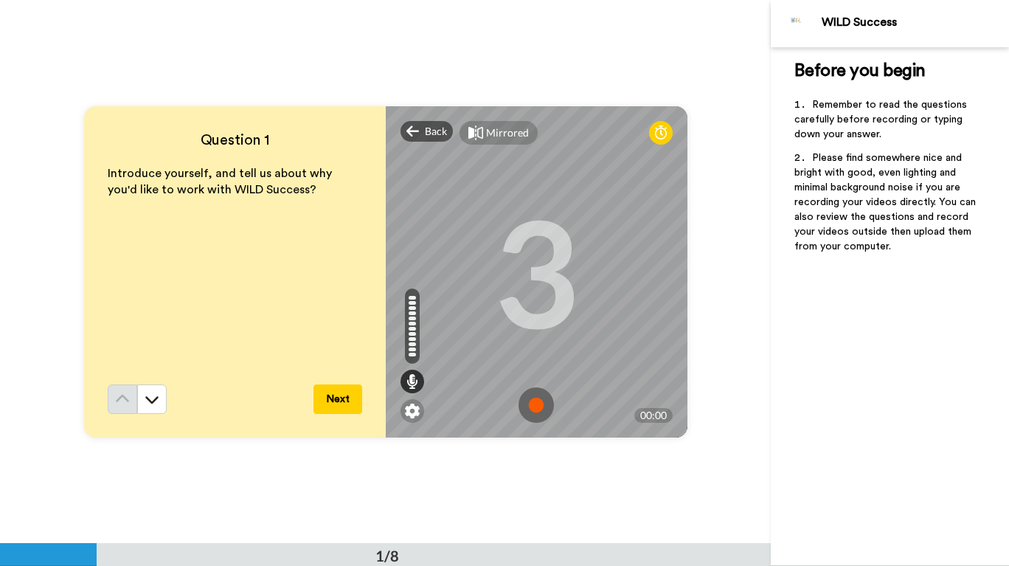
click at [529, 414] on img at bounding box center [535, 404] width 35 height 35
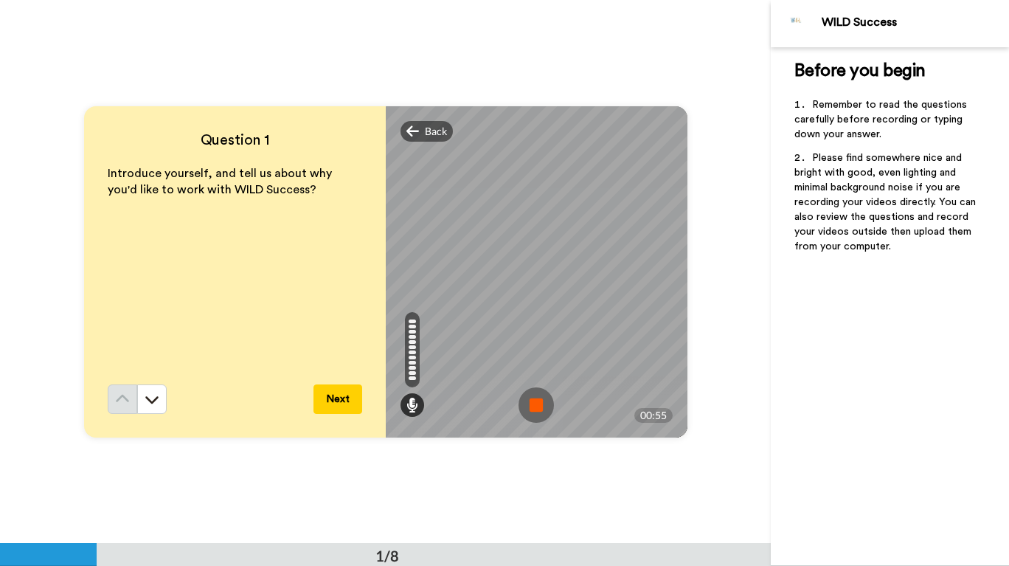
click at [519, 392] on img at bounding box center [535, 404] width 35 height 35
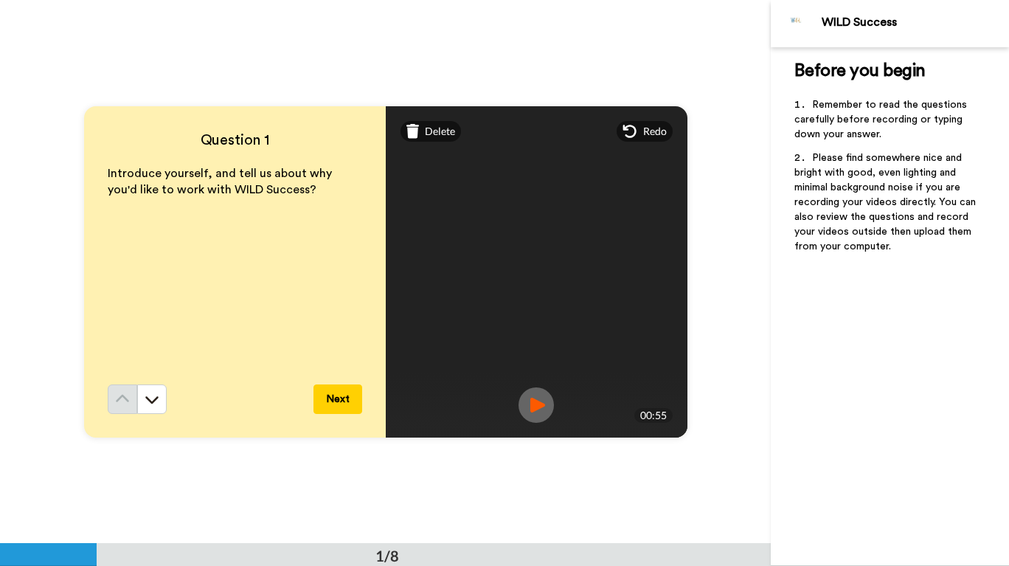
click at [342, 397] on button "Next" at bounding box center [337, 398] width 49 height 29
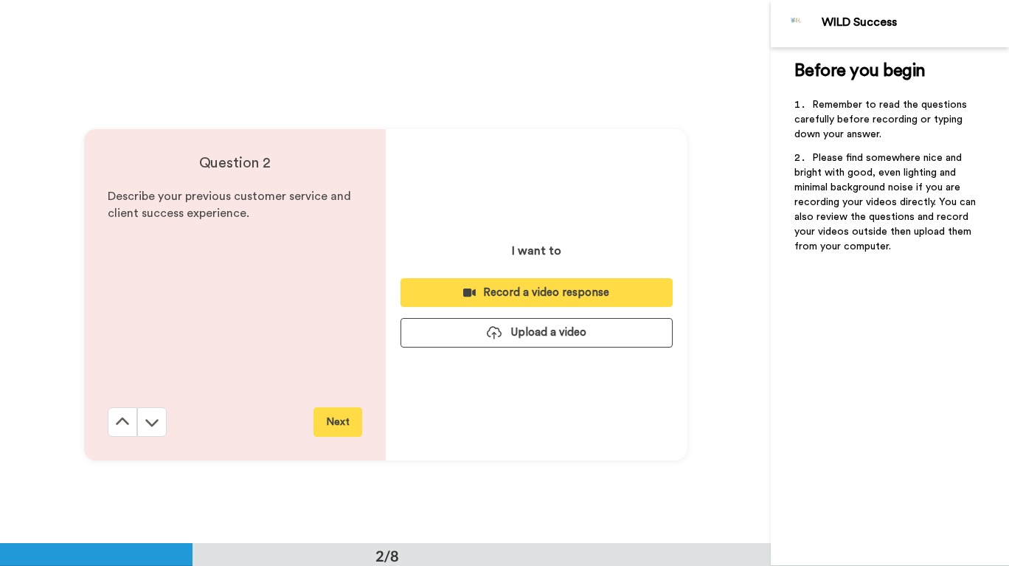
scroll to position [543, 0]
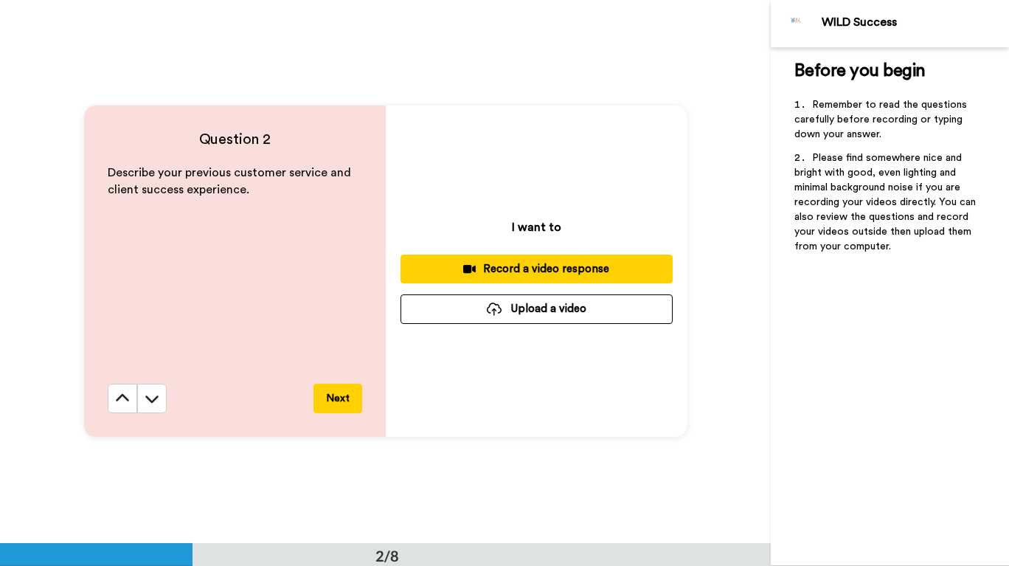
click at [616, 265] on div "Record a video response" at bounding box center [536, 268] width 249 height 15
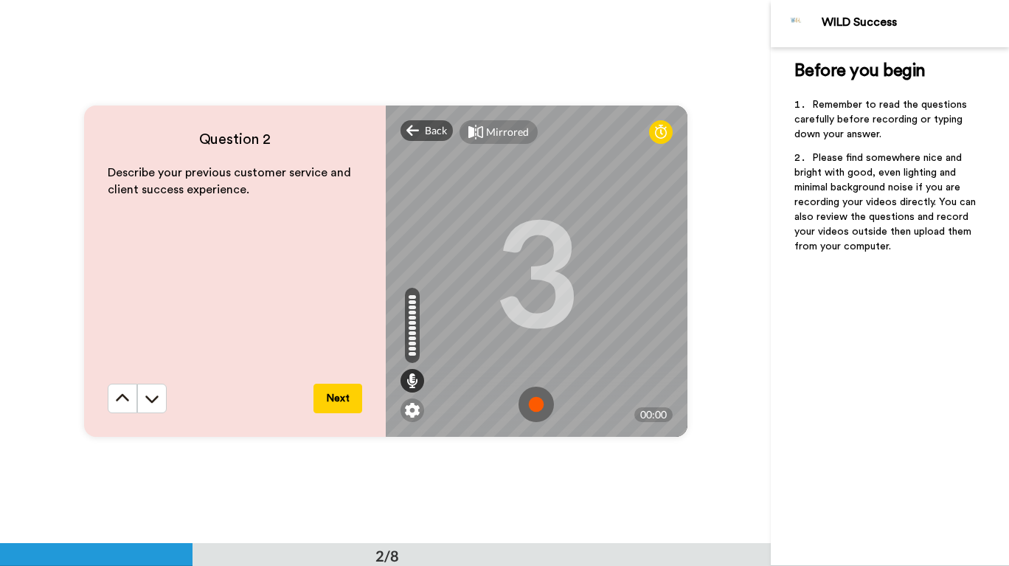
scroll to position [547, 0]
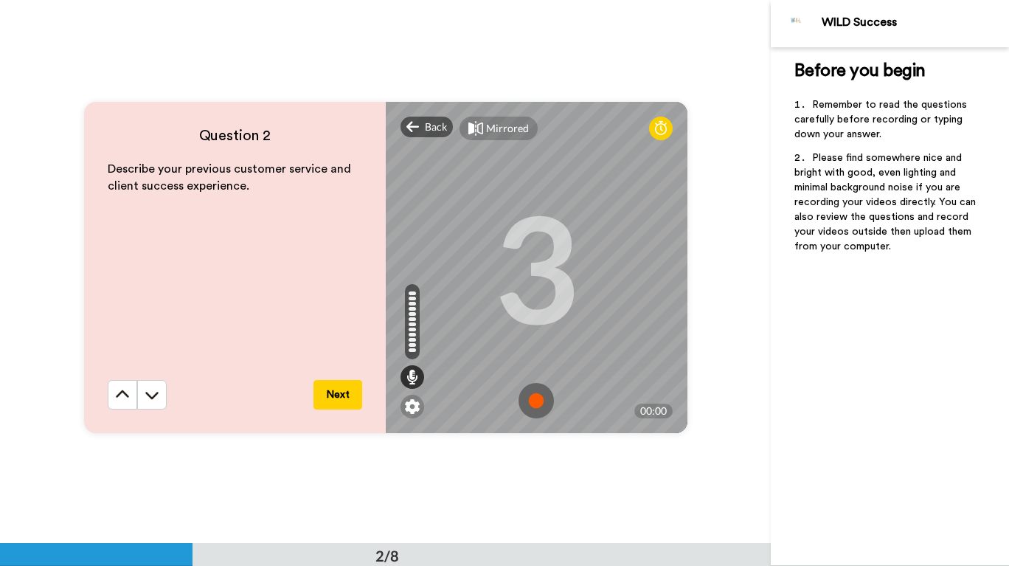
click at [541, 394] on img at bounding box center [535, 400] width 35 height 35
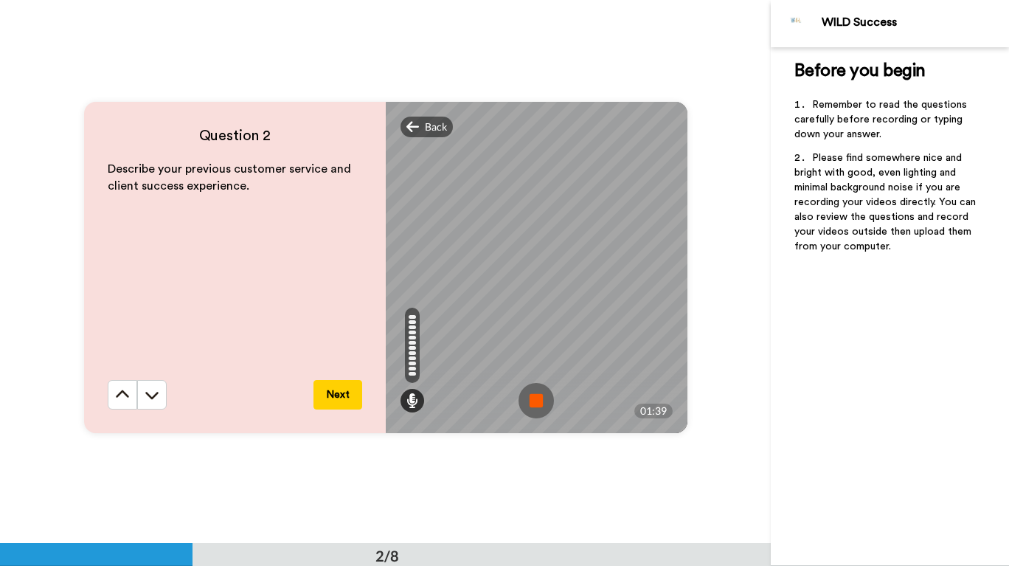
click at [542, 397] on img at bounding box center [535, 400] width 35 height 35
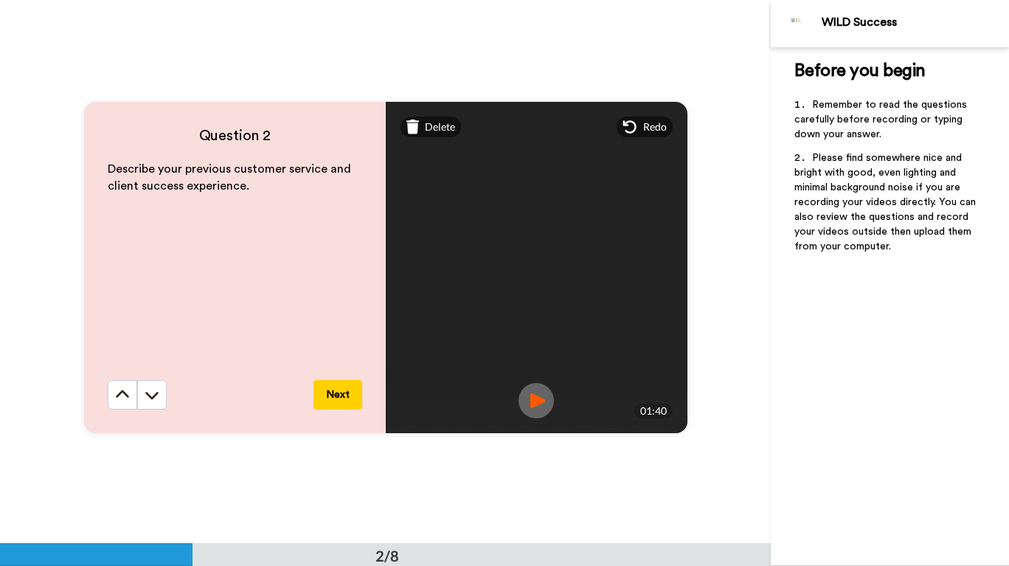
click at [328, 397] on button "Next" at bounding box center [337, 394] width 49 height 29
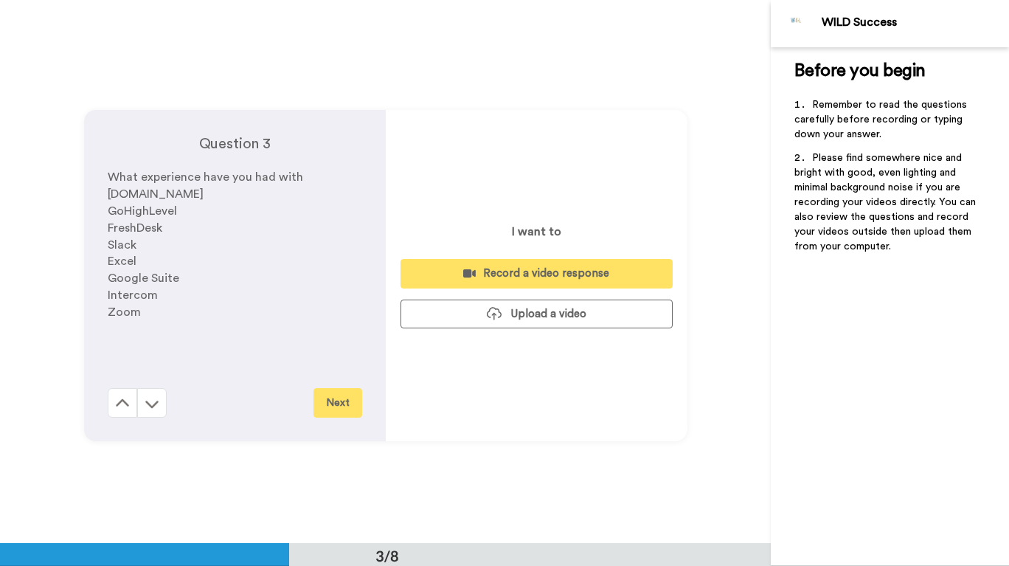
scroll to position [1086, 0]
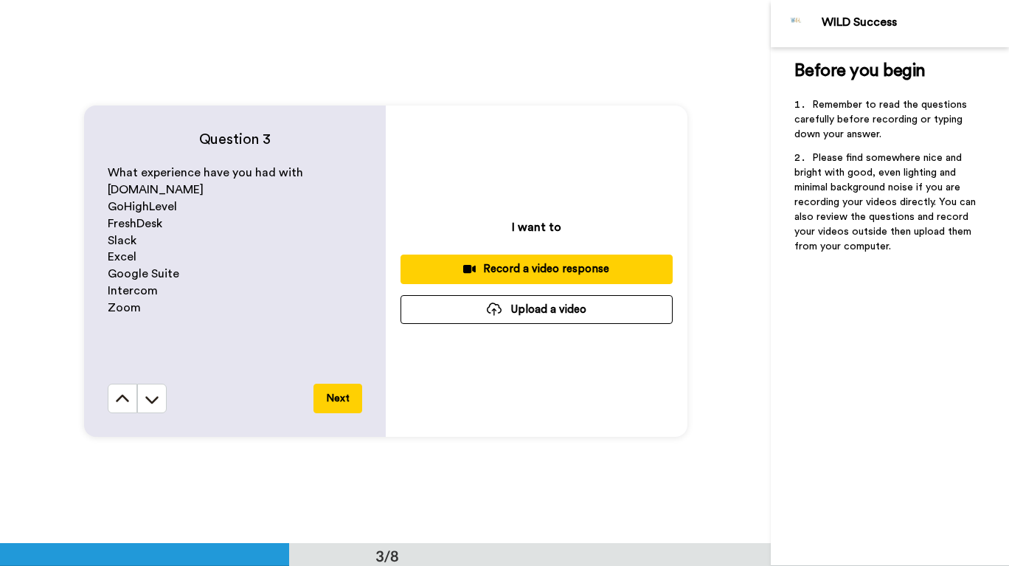
click at [599, 277] on div "Record a video response" at bounding box center [536, 268] width 249 height 15
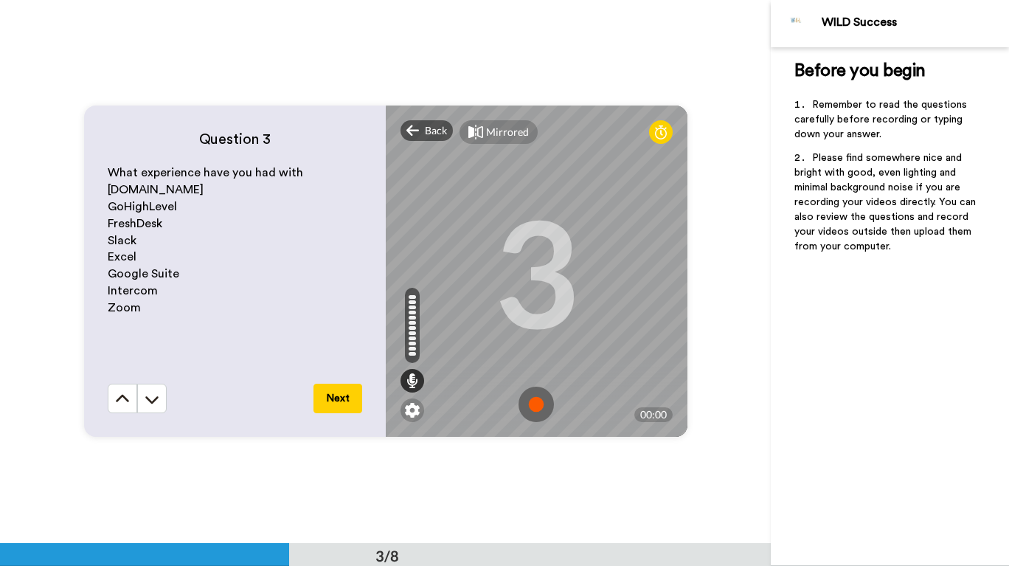
click at [527, 410] on img at bounding box center [535, 403] width 35 height 35
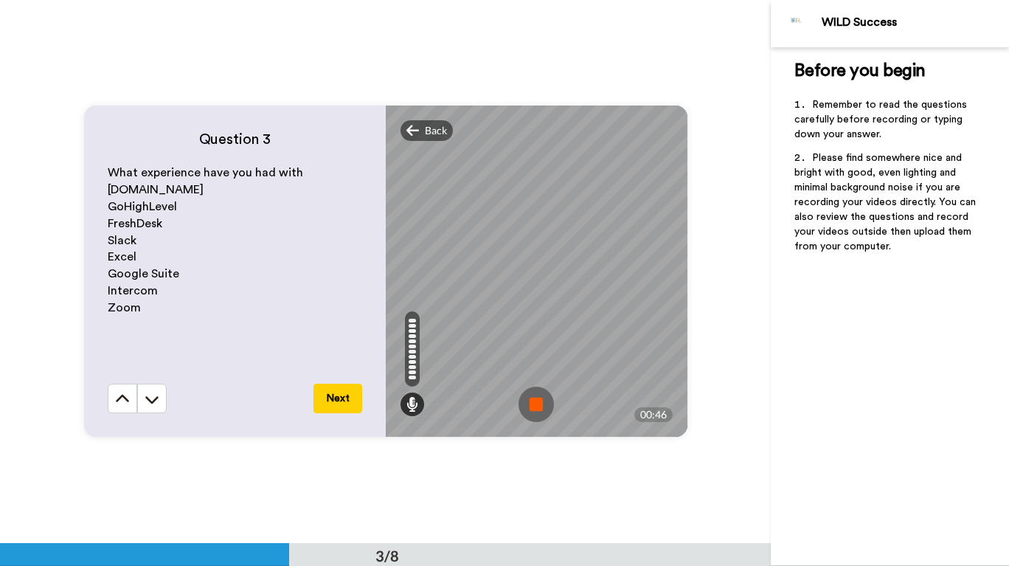
click at [538, 403] on img at bounding box center [535, 403] width 35 height 35
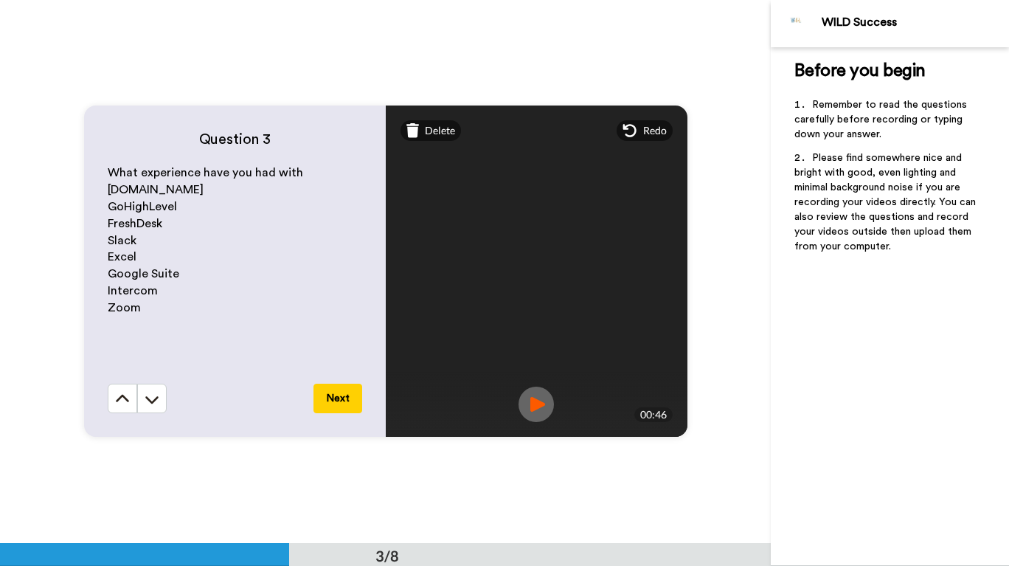
click at [335, 398] on button "Next" at bounding box center [337, 397] width 49 height 29
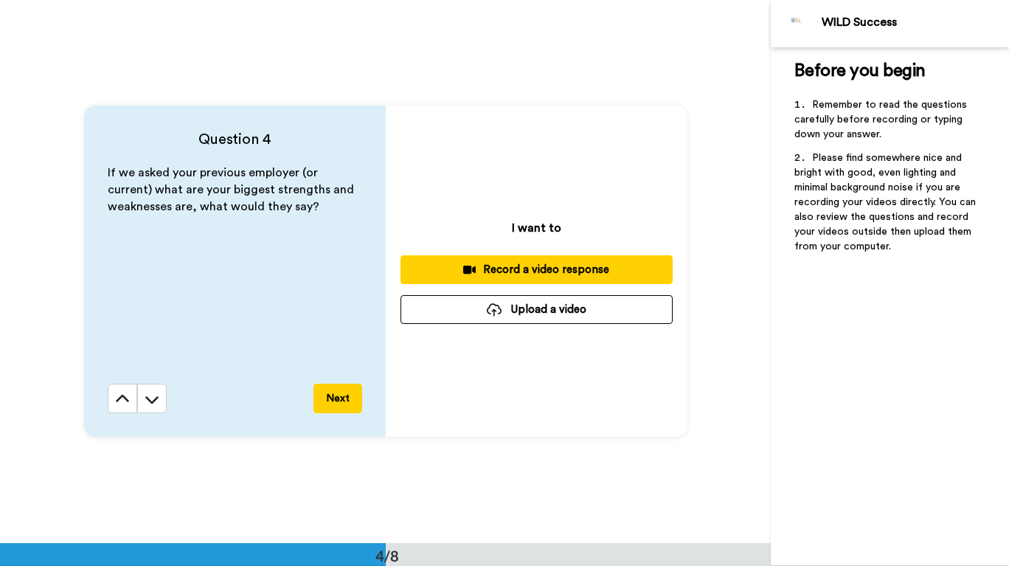
click at [118, 397] on icon at bounding box center [122, 399] width 15 height 15
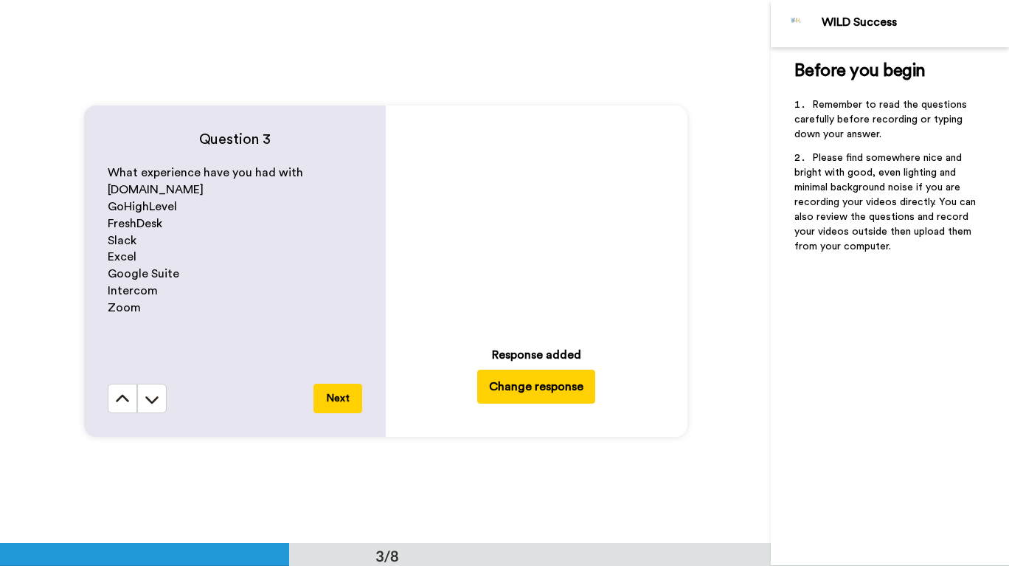
click at [545, 355] on div "Response added" at bounding box center [536, 355] width 89 height 18
click at [335, 398] on button "Next" at bounding box center [337, 397] width 49 height 29
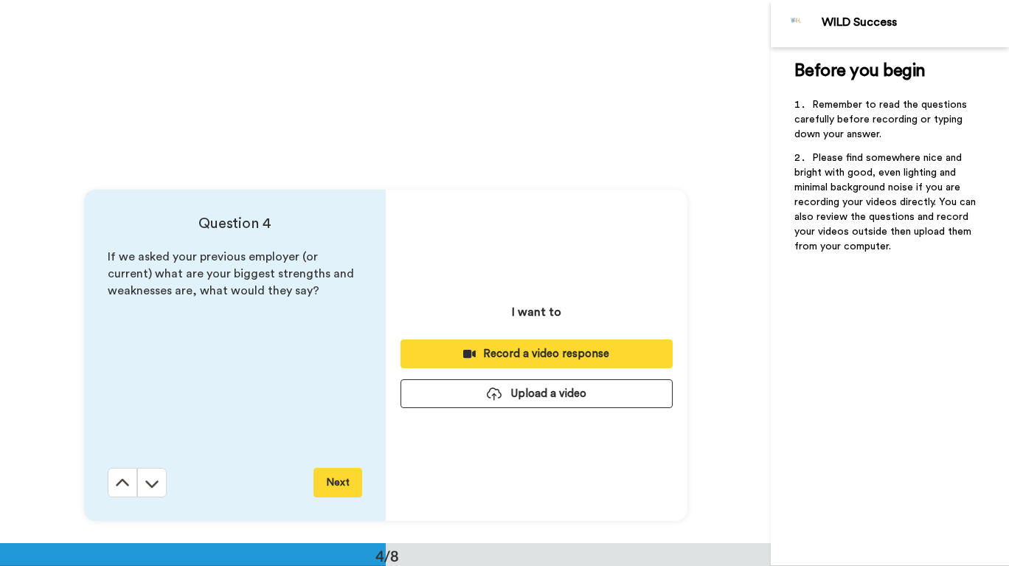
scroll to position [1629, 0]
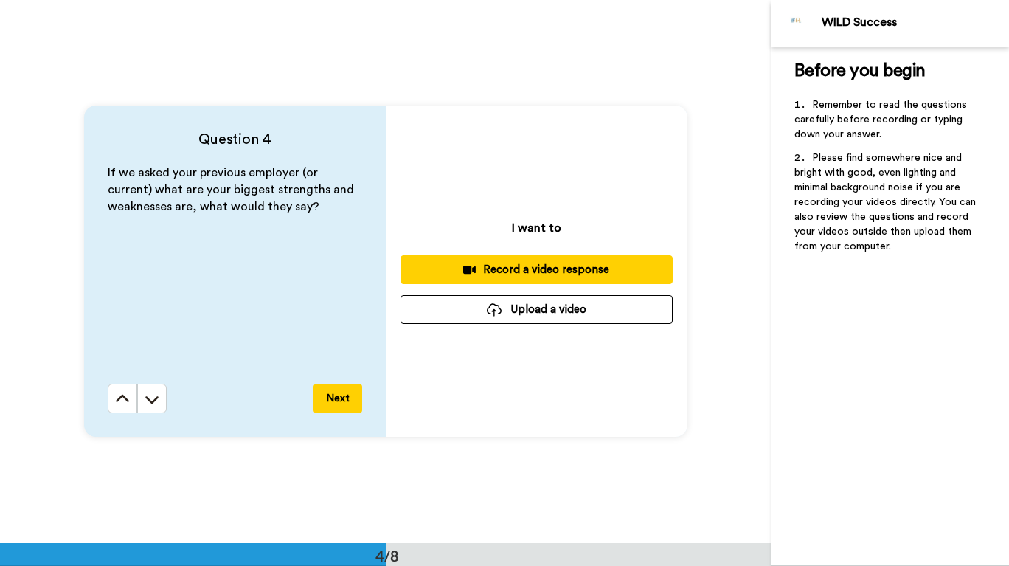
click at [602, 277] on button "Record a video response" at bounding box center [536, 269] width 272 height 29
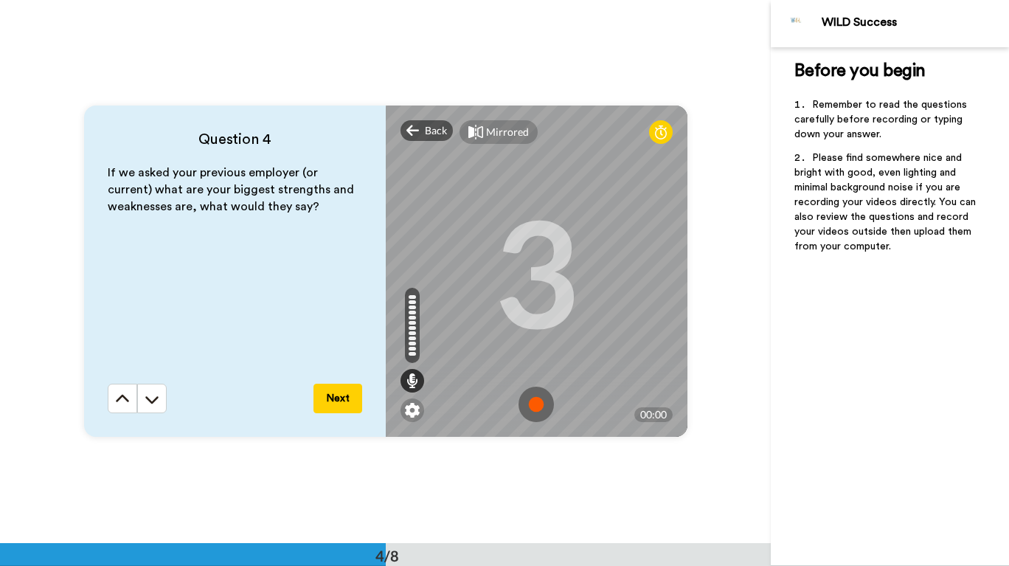
click at [537, 406] on img at bounding box center [535, 403] width 35 height 35
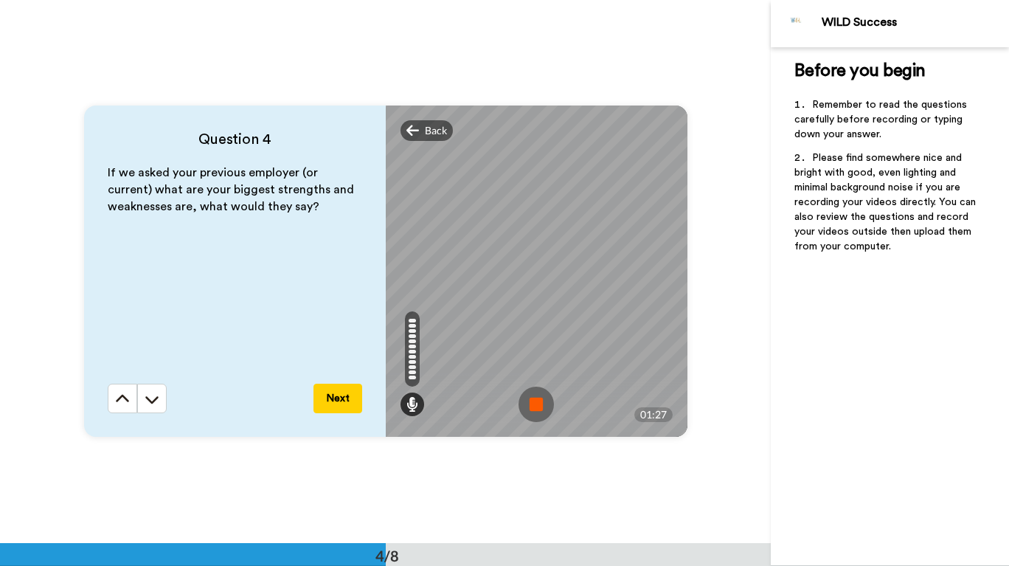
click at [530, 403] on img at bounding box center [535, 403] width 35 height 35
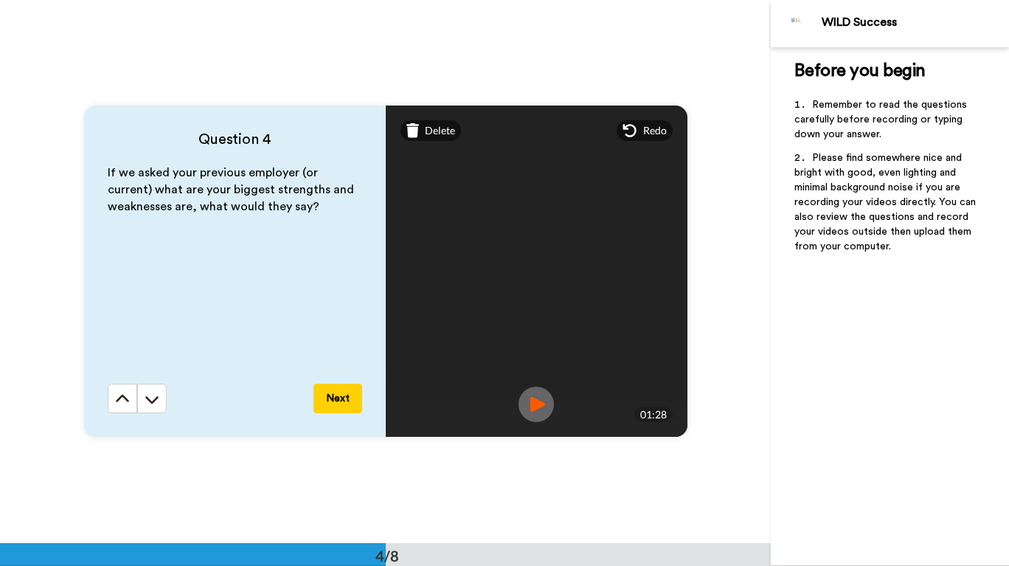
click at [344, 395] on button "Next" at bounding box center [337, 397] width 49 height 29
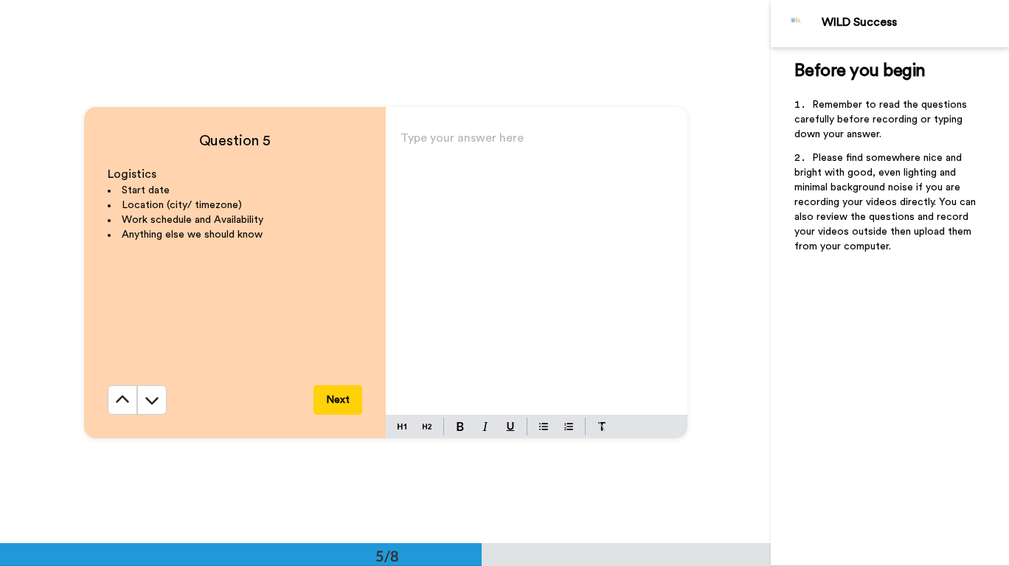
scroll to position [2172, 0]
click at [516, 279] on div "Type your answer here ﻿" at bounding box center [537, 269] width 302 height 287
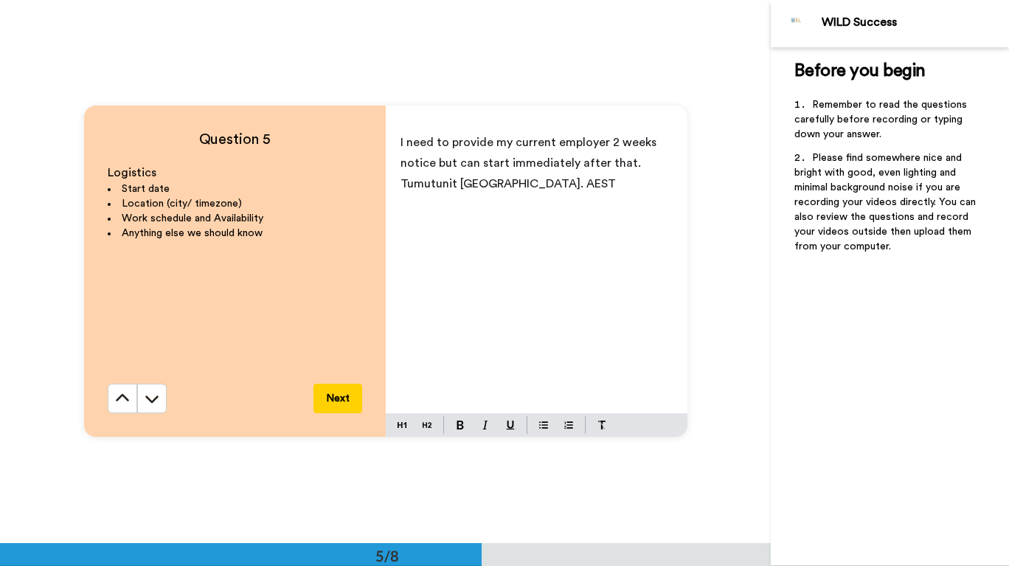
click at [443, 189] on span "Tumutunit NSW. AEST" at bounding box center [507, 184] width 215 height 12
click at [611, 202] on div "I need to provide my current employer 2 weeks notice but can start immediately …" at bounding box center [537, 269] width 302 height 287
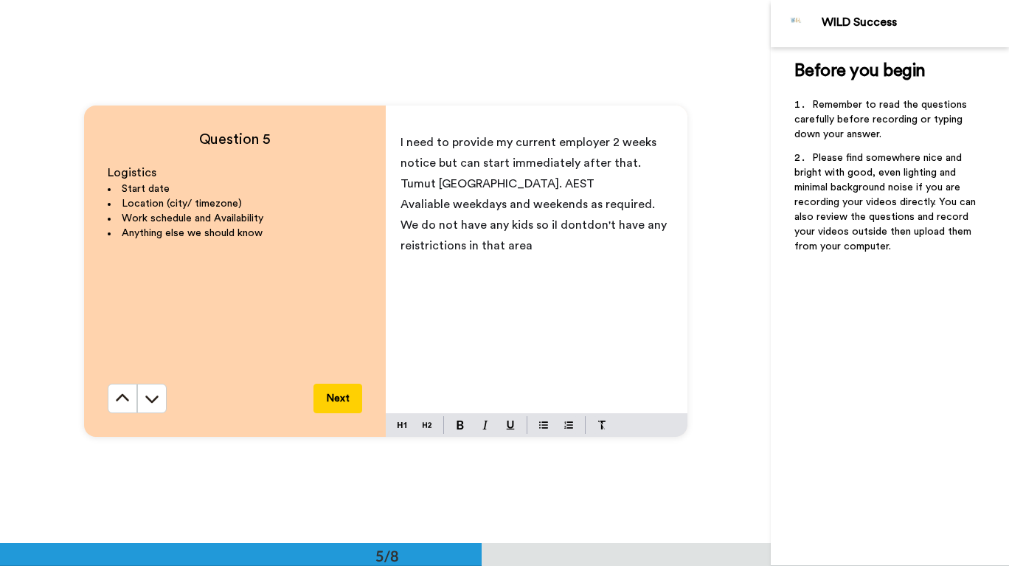
click at [447, 207] on span "Avaliable weekdays and weekends as required. We do not have any kids so iI dont…" at bounding box center [534, 224] width 269 height 53
click at [584, 226] on span "Avaliable weekdays and weekends as required. We do not have any kids so iI dont…" at bounding box center [534, 224] width 269 height 53
click at [540, 218] on p "Avaliable weekdays and weekends as required. We do not have any kids so iI dont…" at bounding box center [536, 225] width 272 height 62
click at [425, 205] on span "Avaliable weekdays and weekends as required. We do not have any kids so i dont …" at bounding box center [528, 224] width 257 height 53
click at [417, 209] on span "Avaliable weekdays and weekends as required. We do not have any kids so i dont …" at bounding box center [528, 224] width 257 height 53
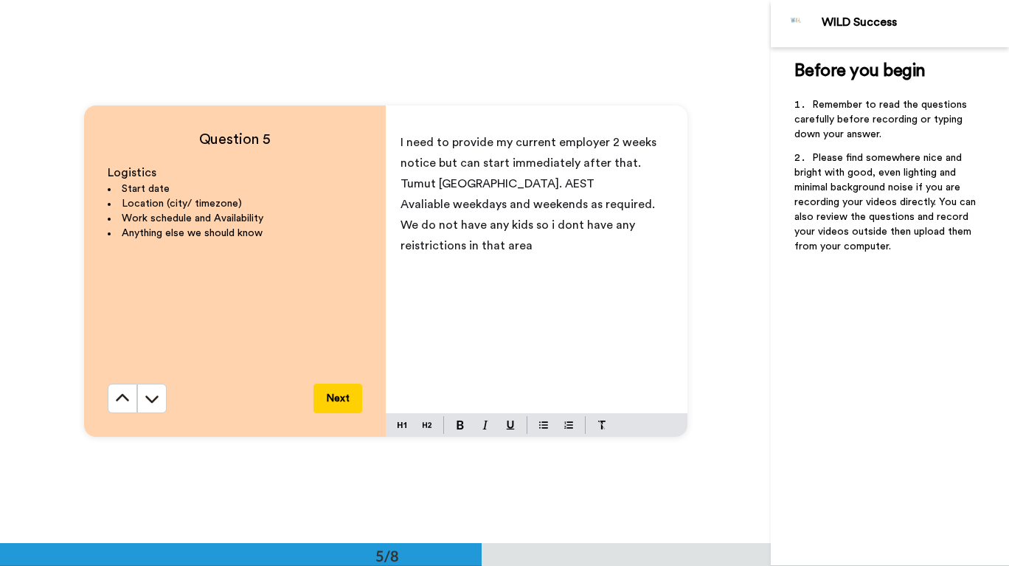
click at [327, 400] on button "Next" at bounding box center [337, 397] width 49 height 29
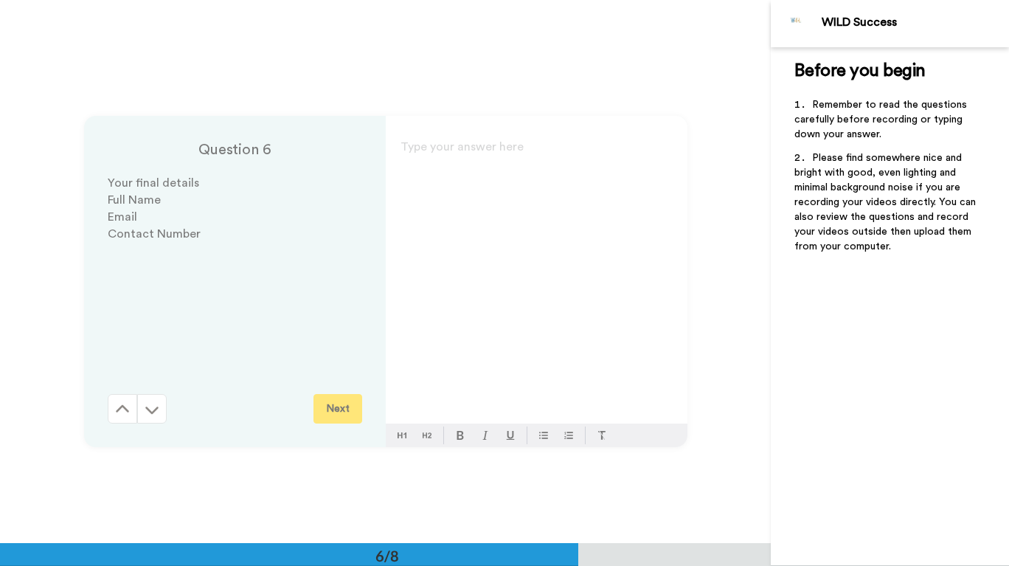
scroll to position [2715, 0]
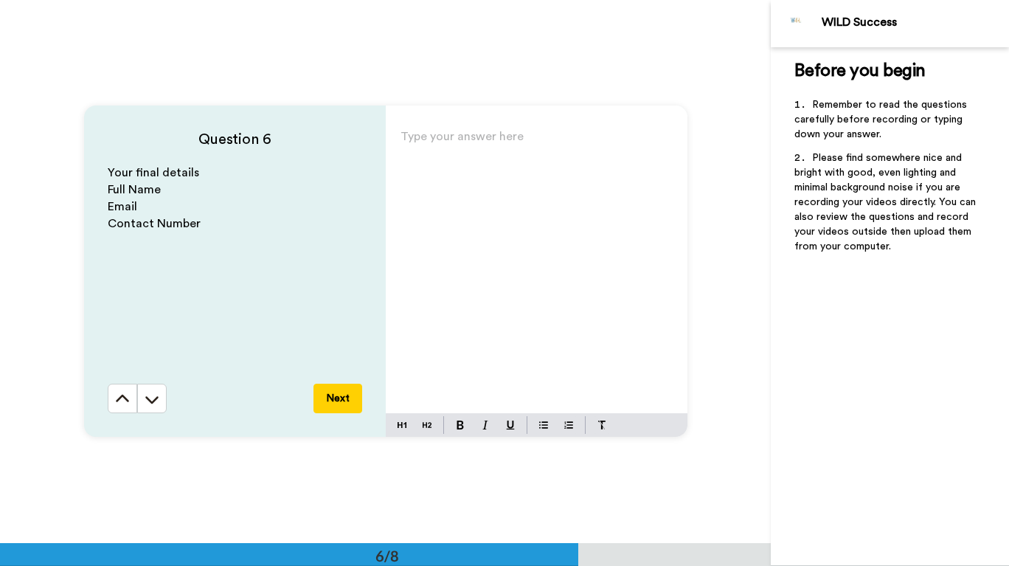
click at [503, 271] on div "Type your answer here ﻿" at bounding box center [537, 269] width 302 height 287
click at [434, 362] on div "Type your answer here ﻿" at bounding box center [537, 269] width 302 height 287
click at [336, 354] on div "Your final details Full Name Email Contact Number" at bounding box center [235, 273] width 254 height 219
click at [501, 133] on p "Type your answer here ﻿" at bounding box center [536, 142] width 272 height 21
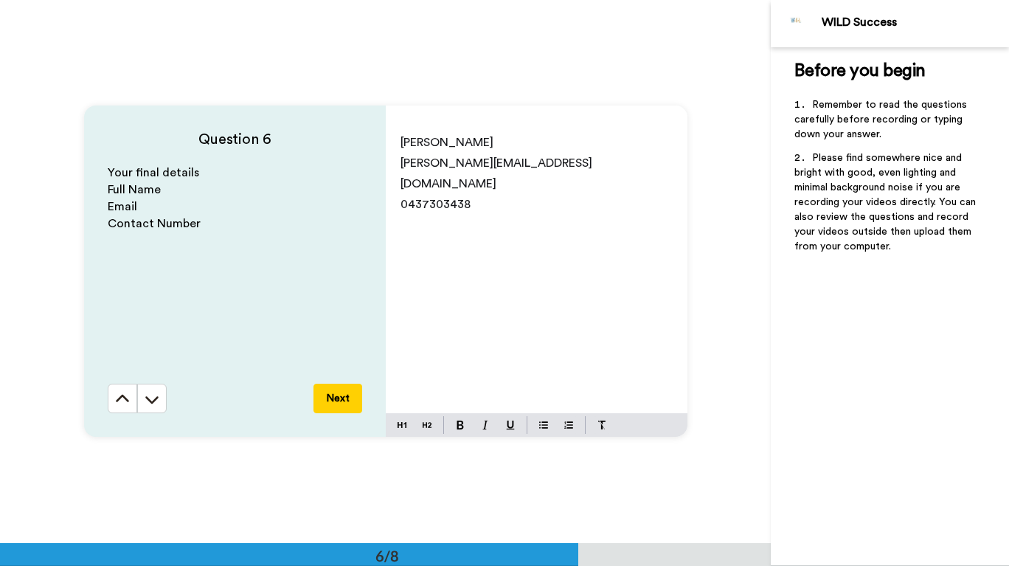
click at [340, 410] on button "Next" at bounding box center [337, 397] width 49 height 29
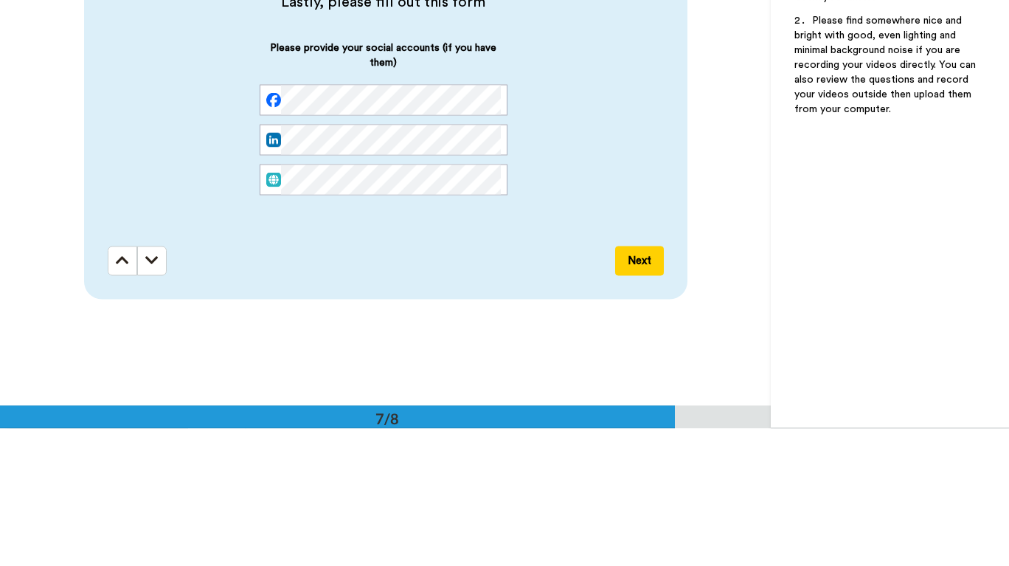
scroll to position [0, 83]
click at [638, 406] on button "Next" at bounding box center [639, 397] width 49 height 29
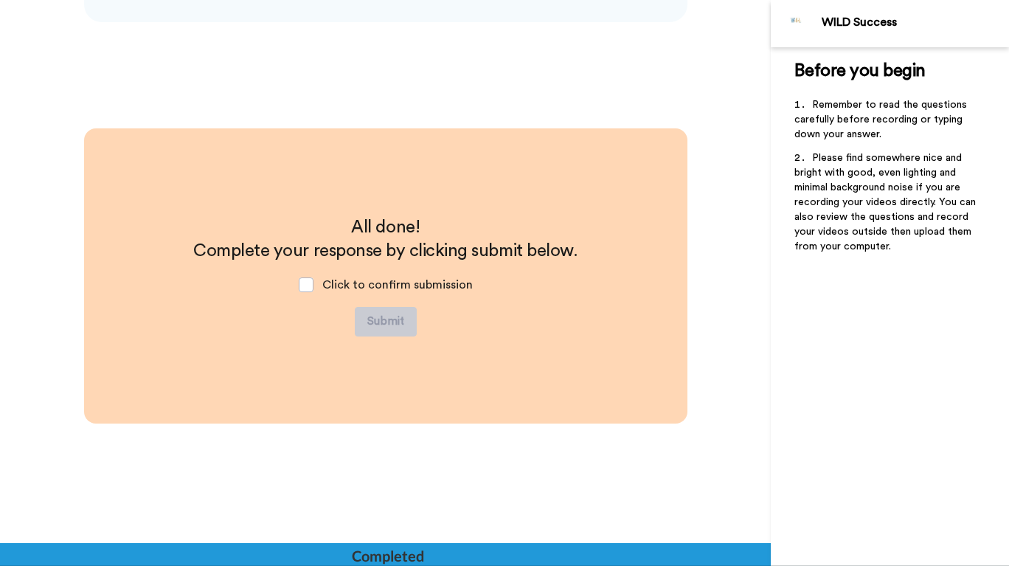
scroll to position [3677, 0]
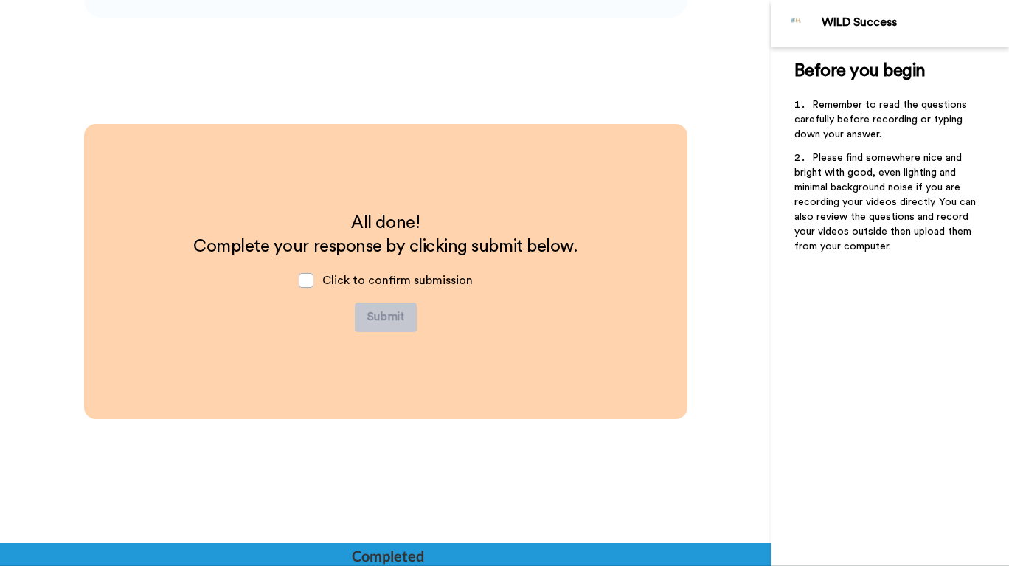
click at [305, 282] on span at bounding box center [306, 280] width 15 height 15
click at [390, 324] on button "Submit" at bounding box center [386, 316] width 62 height 29
